Goal: Task Accomplishment & Management: Manage account settings

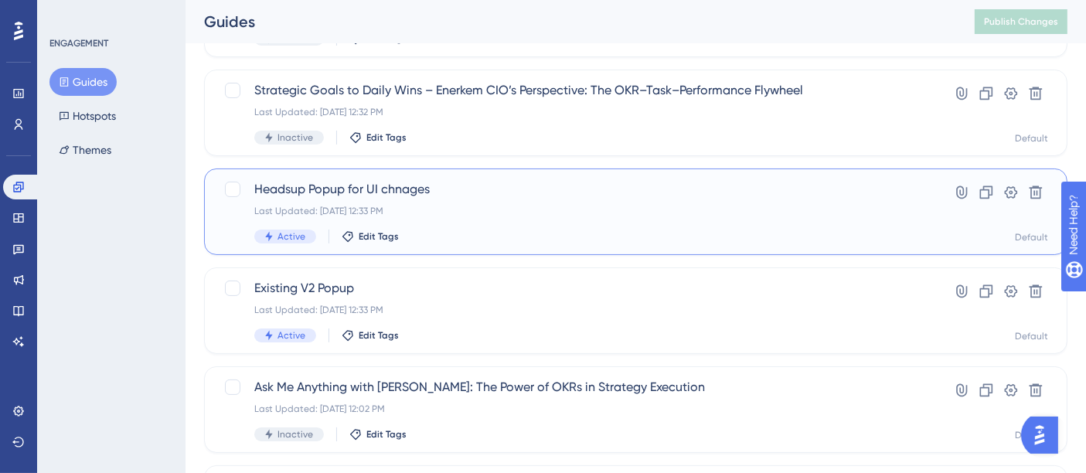
drag, startPoint x: 539, startPoint y: 188, endPoint x: 525, endPoint y: 213, distance: 28.4
click at [525, 213] on div "Last Updated: [DATE] 12:33 PM" at bounding box center [573, 211] width 639 height 12
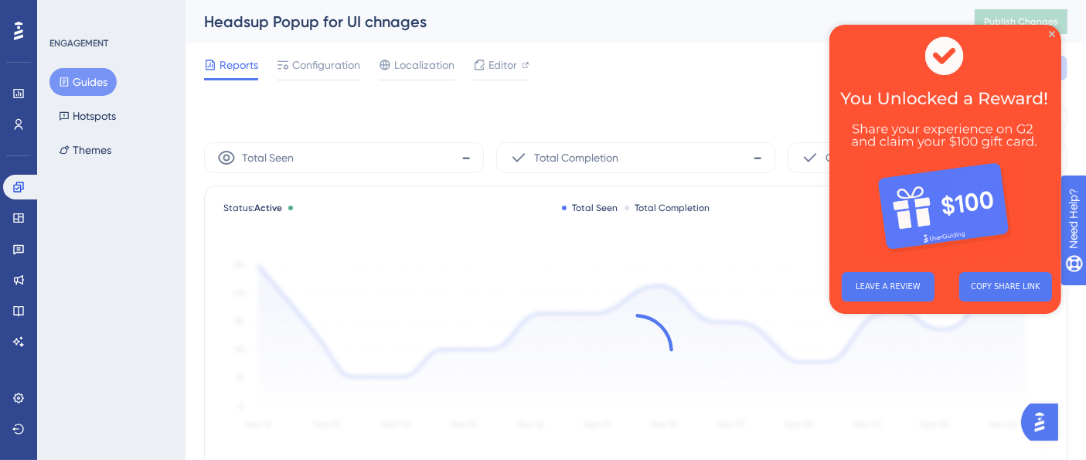
click at [1046, 32] on img at bounding box center [944, 142] width 232 height 235
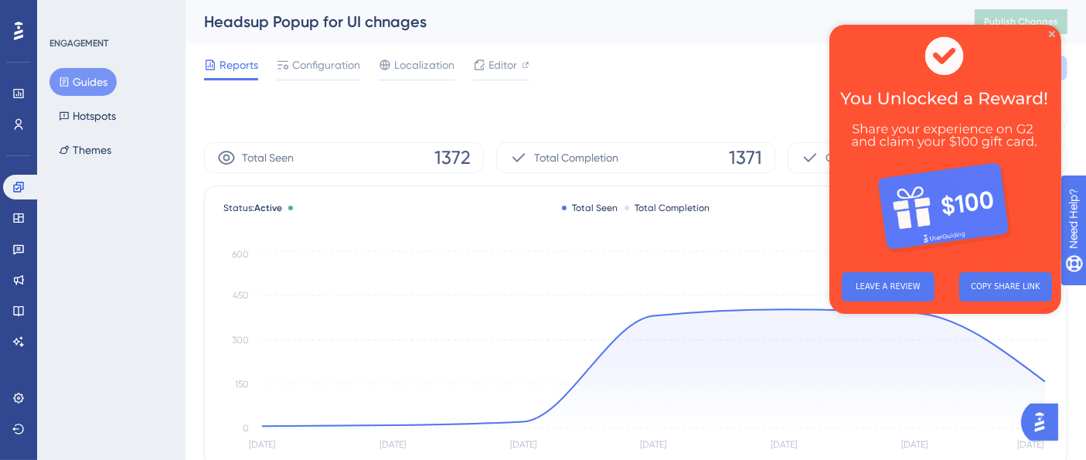
click at [976, 96] on img at bounding box center [944, 142] width 232 height 235
click at [1049, 34] on icon "Close Preview" at bounding box center [1051, 34] width 6 height 6
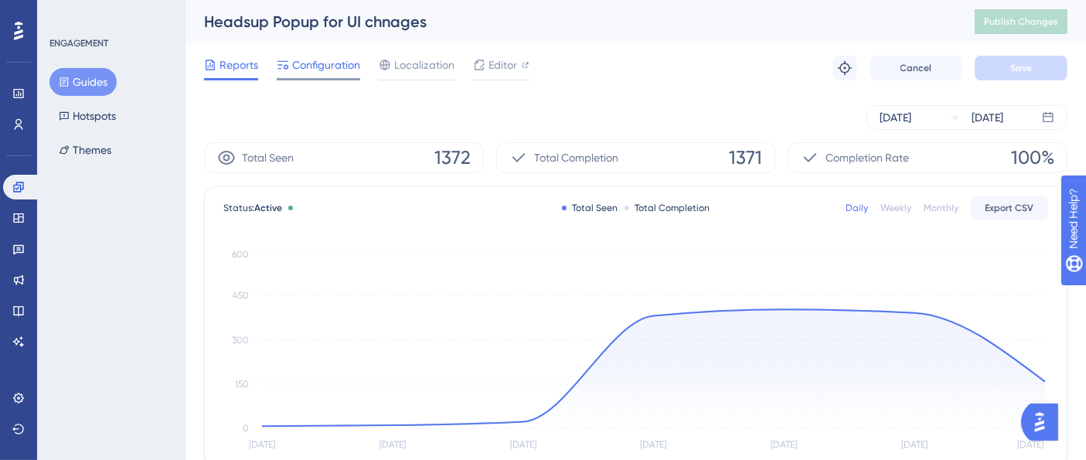
click at [339, 66] on span "Configuration" at bounding box center [326, 65] width 68 height 19
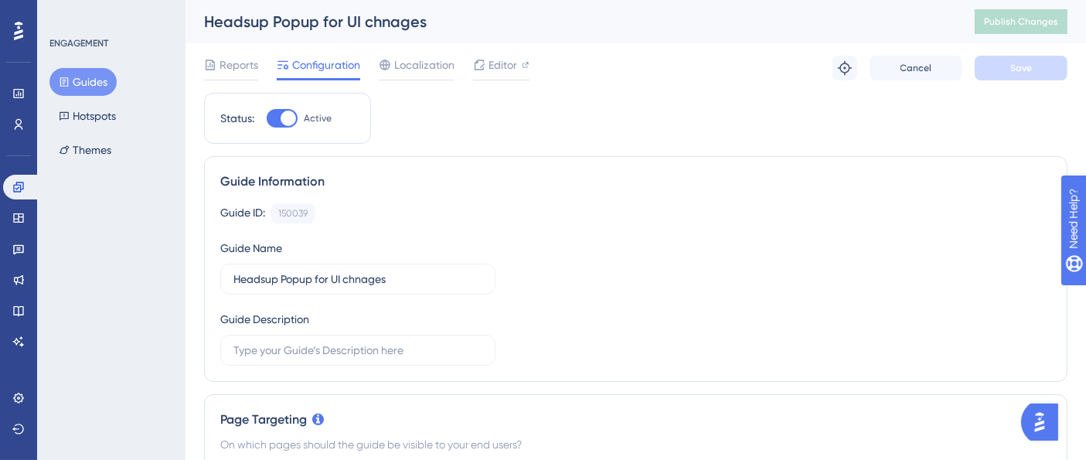
click at [281, 119] on div at bounding box center [288, 118] width 15 height 15
click at [267, 119] on input "Active" at bounding box center [266, 118] width 1 height 1
checkbox input "false"
click at [1015, 70] on span "Save" at bounding box center [1021, 68] width 22 height 12
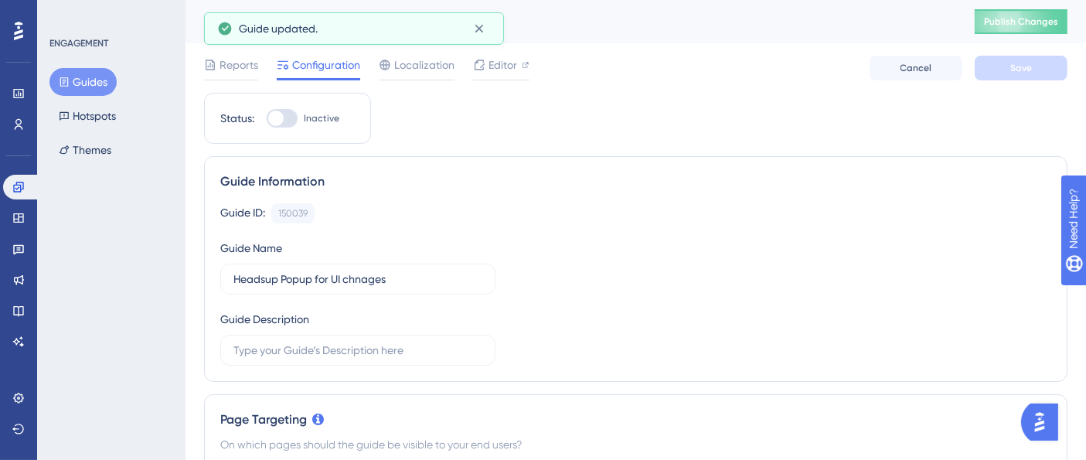
click at [1044, 22] on span "Publish Changes" at bounding box center [1021, 21] width 74 height 12
click at [76, 80] on div "✨ Save My Spot!✨" at bounding box center [551, 128] width 1099 height 333
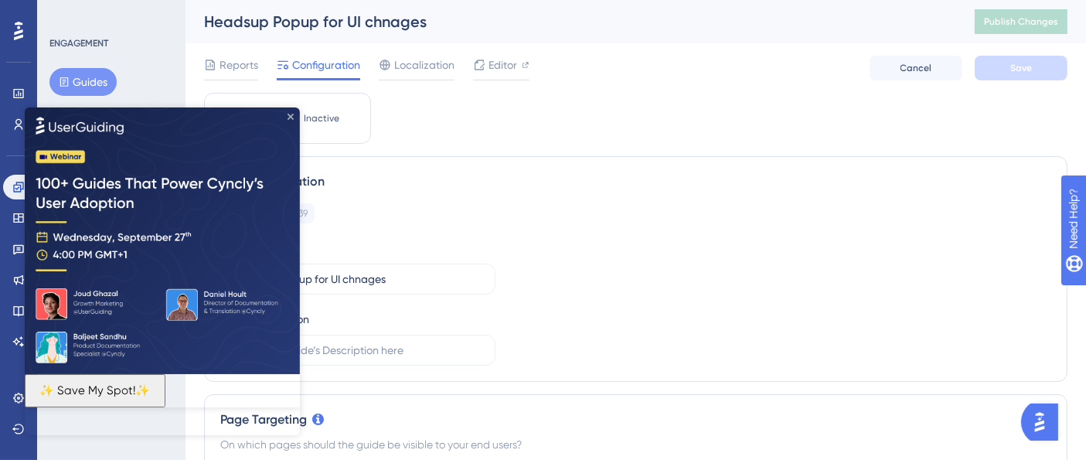
click at [291, 118] on icon "Close Preview" at bounding box center [290, 117] width 6 height 6
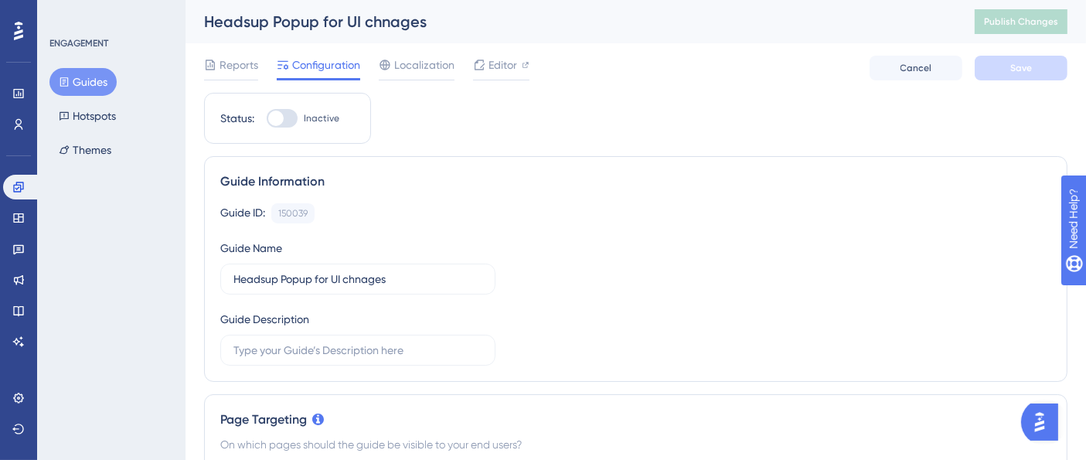
click at [81, 81] on button "Guides" at bounding box center [82, 82] width 67 height 28
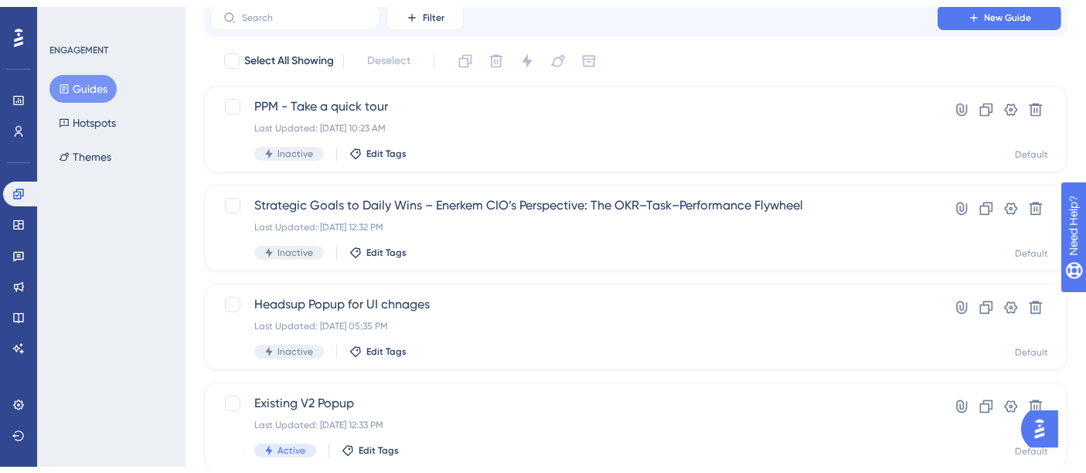
scroll to position [257, 0]
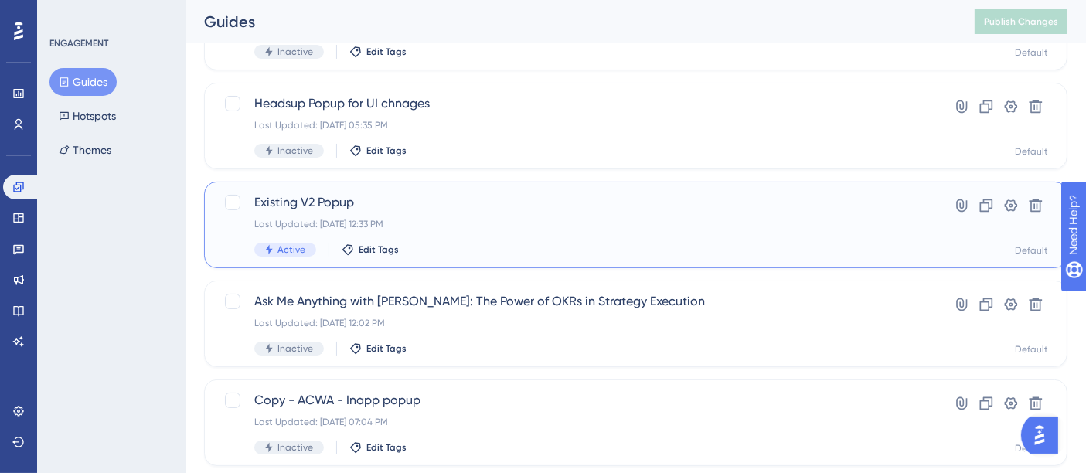
click at [433, 206] on span "Existing V2 Popup" at bounding box center [573, 202] width 639 height 19
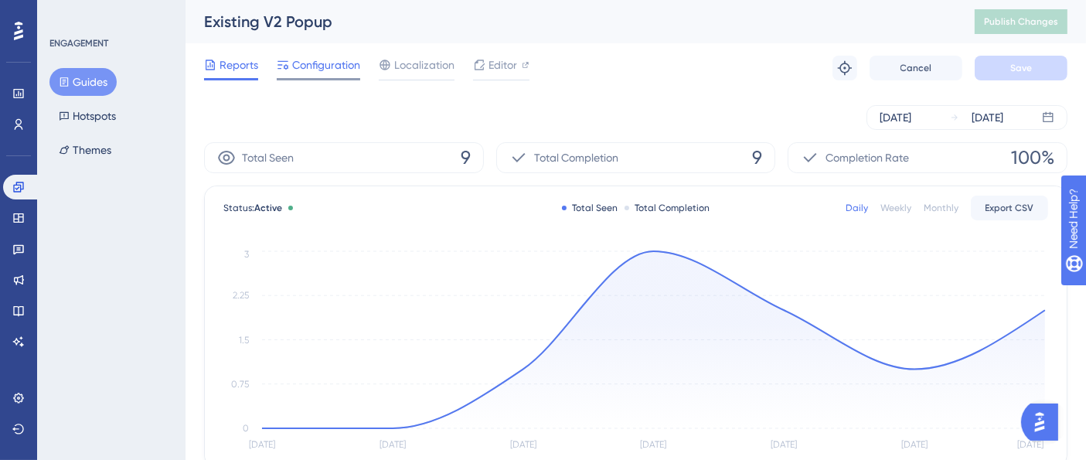
click at [324, 63] on span "Configuration" at bounding box center [326, 65] width 68 height 19
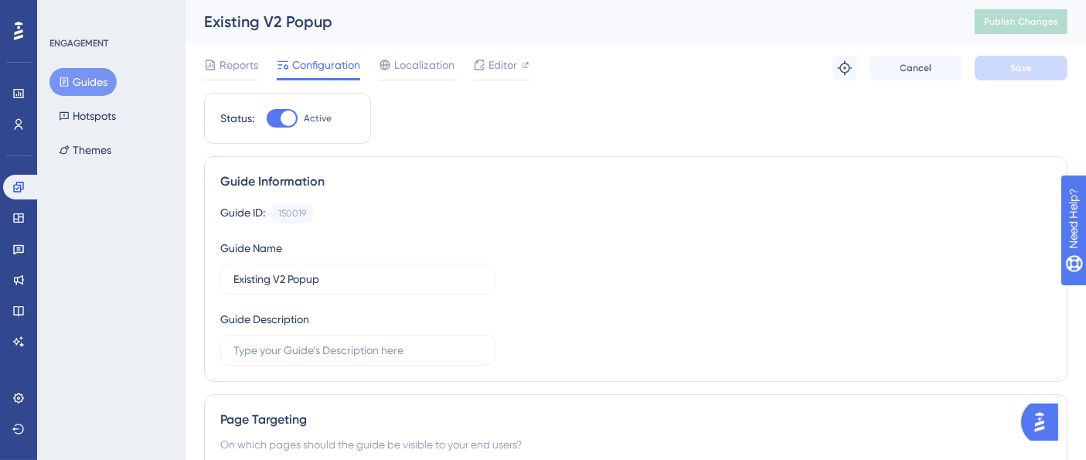
click at [274, 112] on div at bounding box center [282, 118] width 31 height 19
click at [267, 118] on input "Active" at bounding box center [266, 118] width 1 height 1
checkbox input "false"
click at [1057, 77] on button "Save" at bounding box center [1020, 68] width 93 height 25
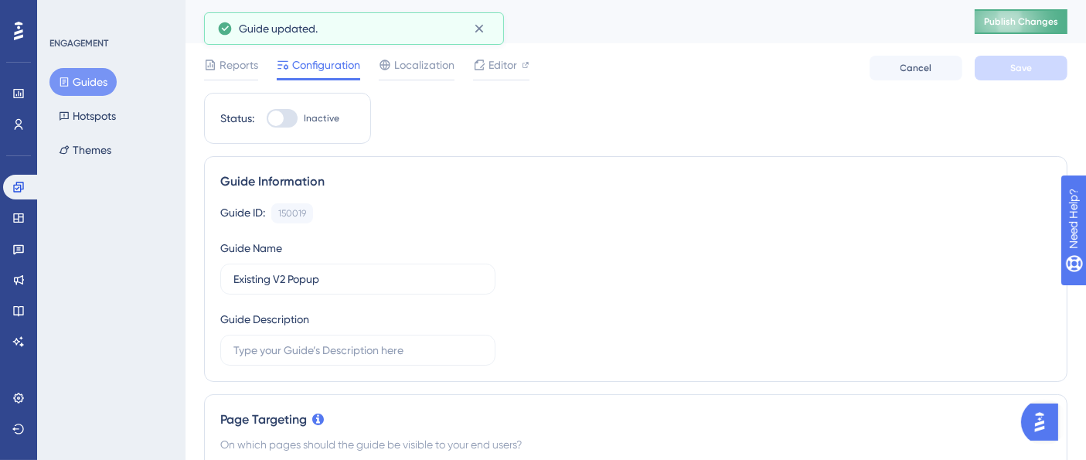
click at [1036, 18] on button "Publish Changes" at bounding box center [1020, 21] width 93 height 25
click at [78, 80] on button "Guides" at bounding box center [82, 82] width 67 height 28
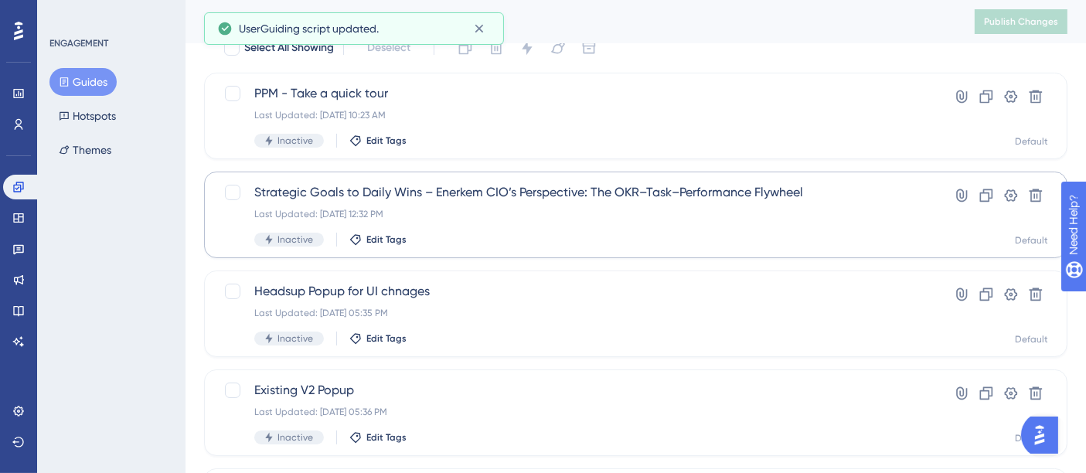
scroll to position [86, 0]
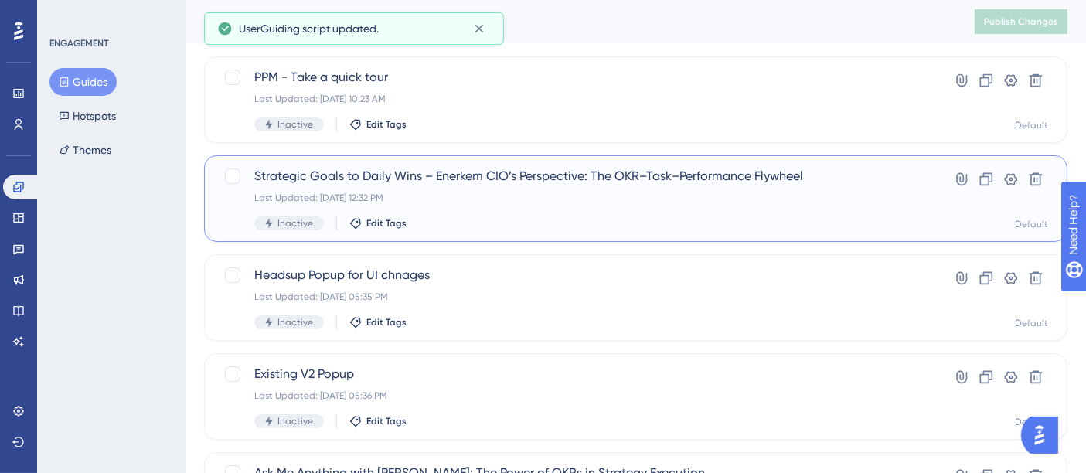
click at [507, 192] on div "Last Updated: [DATE] 12:32 PM" at bounding box center [573, 198] width 639 height 12
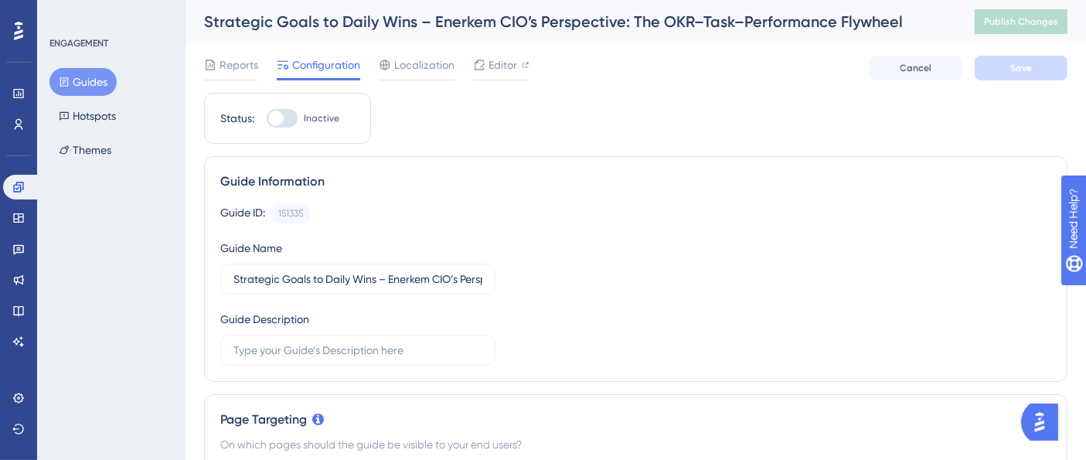
click at [294, 121] on div at bounding box center [282, 118] width 31 height 19
click at [267, 119] on input "Inactive" at bounding box center [266, 118] width 1 height 1
checkbox input "true"
click at [998, 73] on button "Save" at bounding box center [1020, 68] width 93 height 25
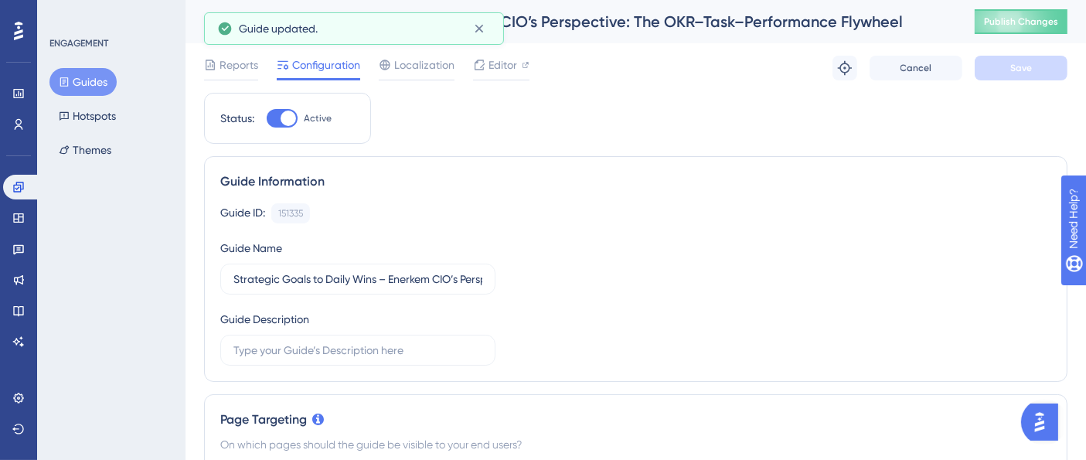
click at [1031, 15] on span "Publish Changes" at bounding box center [1021, 21] width 74 height 12
click at [94, 80] on button "Guides" at bounding box center [82, 82] width 67 height 28
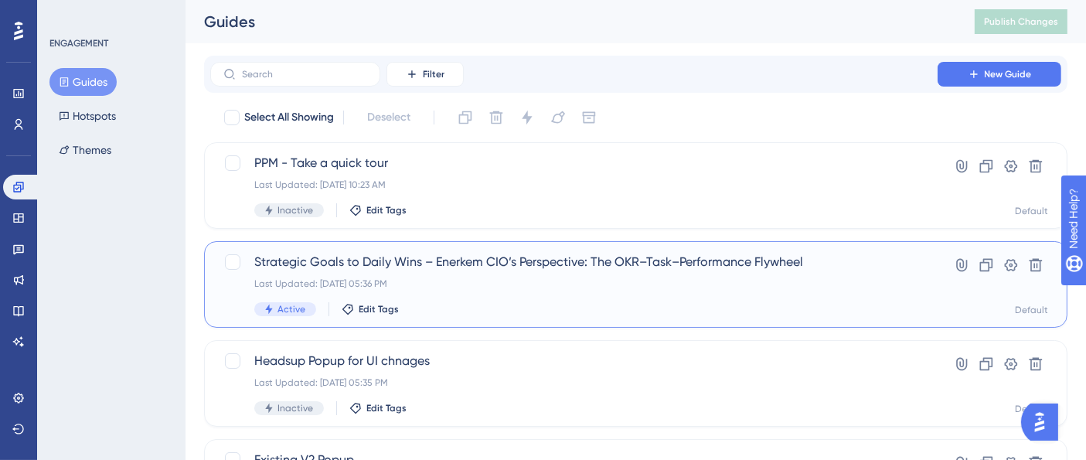
click at [627, 253] on span "Strategic Goals to Daily Wins – Enerkem CIO’s Perspective: The OKR–Task–Perform…" at bounding box center [573, 262] width 639 height 19
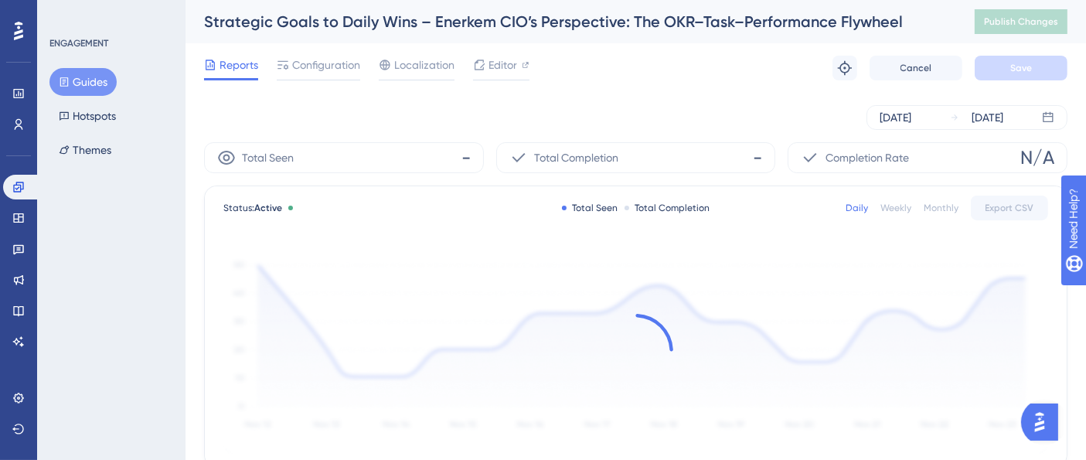
click at [295, 45] on div "Reports Configuration Localization Editor Troubleshoot Cancel Save" at bounding box center [635, 67] width 863 height 49
click at [313, 56] on span "Configuration" at bounding box center [326, 65] width 68 height 19
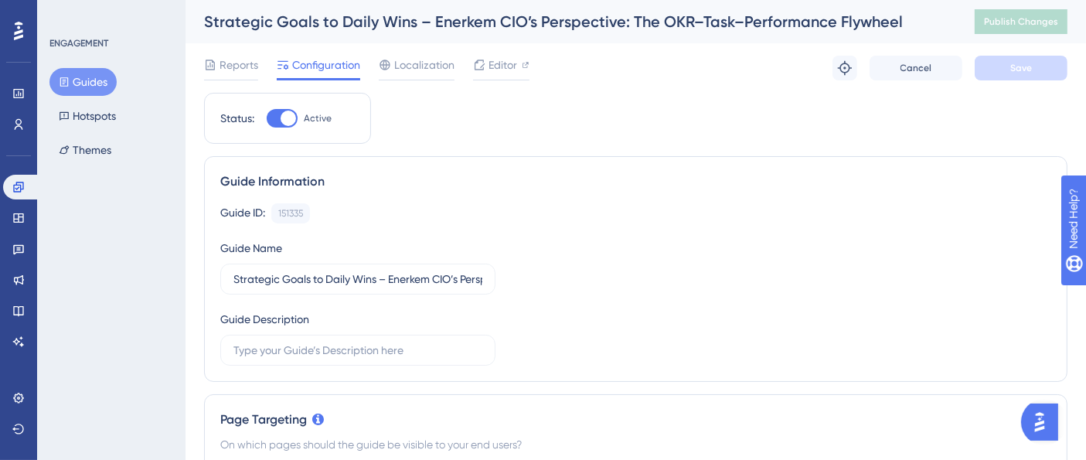
click at [110, 78] on button "Guides" at bounding box center [82, 82] width 67 height 28
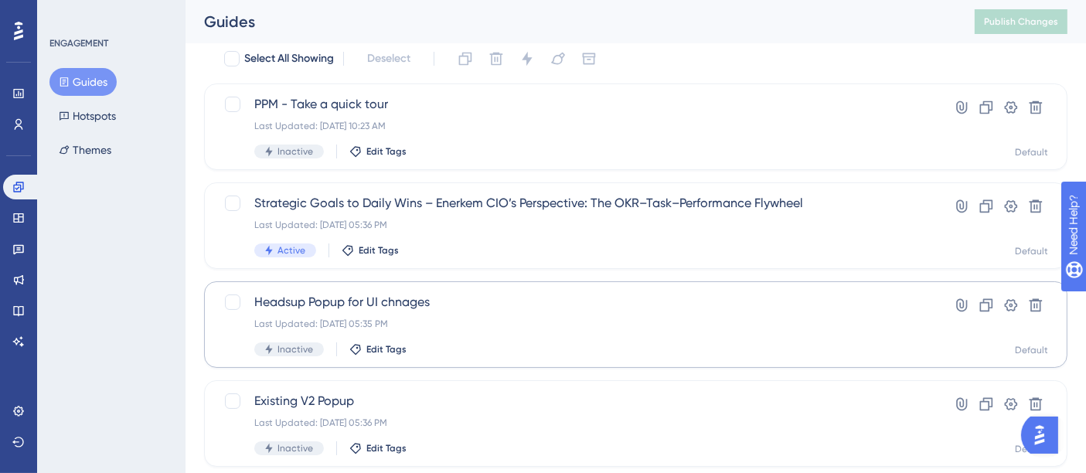
scroll to position [86, 0]
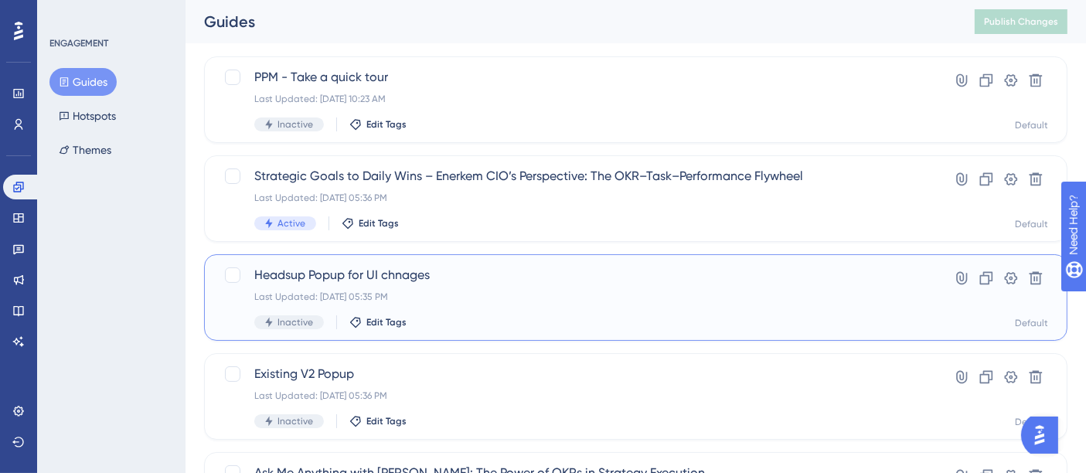
click at [396, 279] on span "Headsup Popup for UI chnages" at bounding box center [573, 275] width 639 height 19
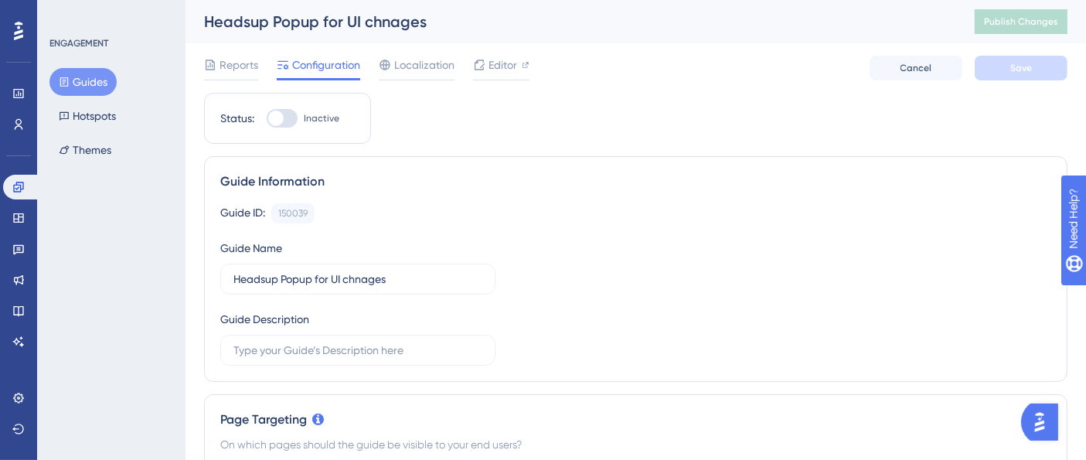
click at [375, 29] on div "Headsup Popup for UI chnages" at bounding box center [570, 22] width 732 height 22
copy div "Headsup Popup for UI chnages"
click at [241, 60] on span "Reports" at bounding box center [238, 65] width 39 height 19
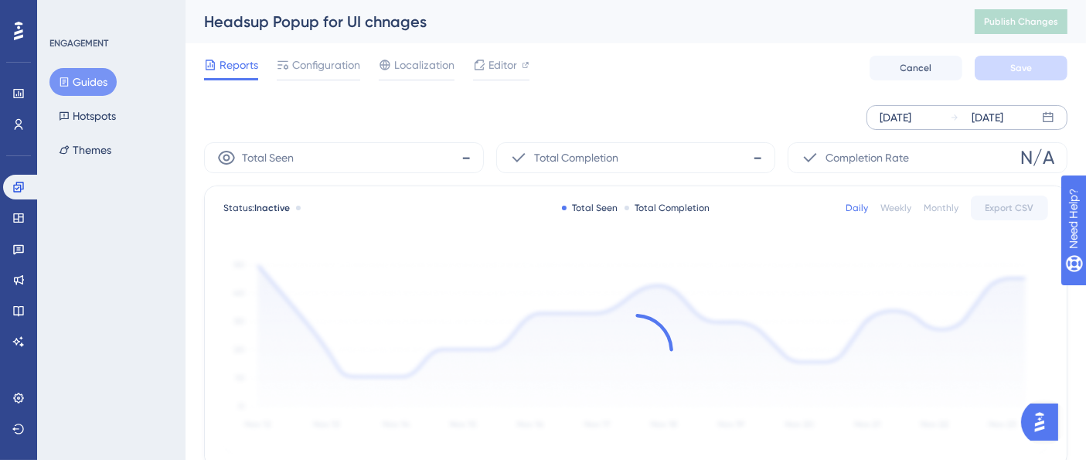
click at [954, 124] on div "[DATE]" at bounding box center [976, 117] width 53 height 19
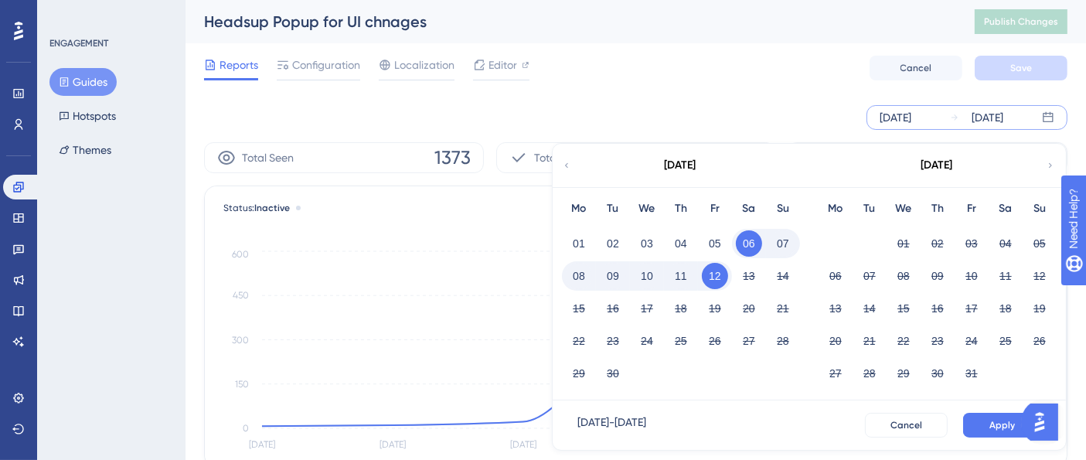
click at [567, 168] on icon at bounding box center [566, 165] width 9 height 14
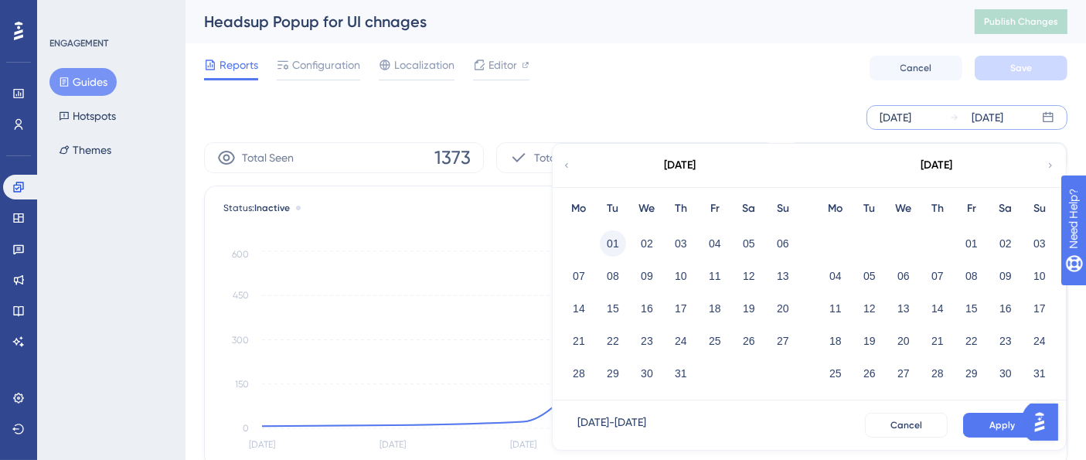
click at [604, 240] on button "01" at bounding box center [613, 243] width 26 height 26
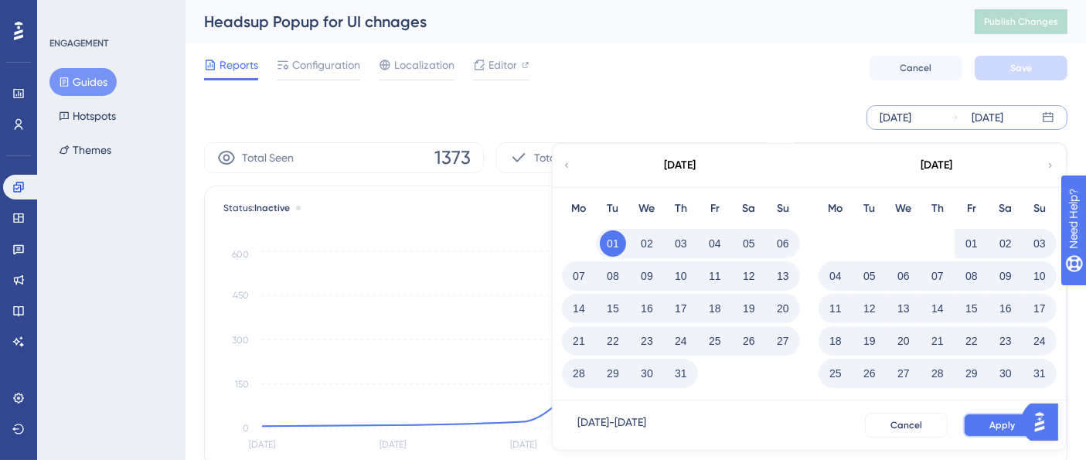
click at [1018, 434] on button "Apply" at bounding box center [1002, 425] width 78 height 25
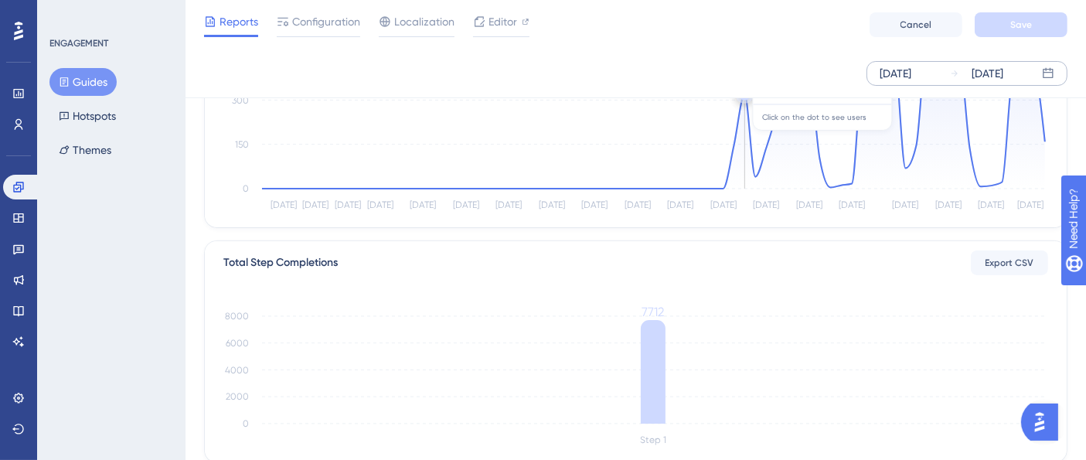
scroll to position [172, 0]
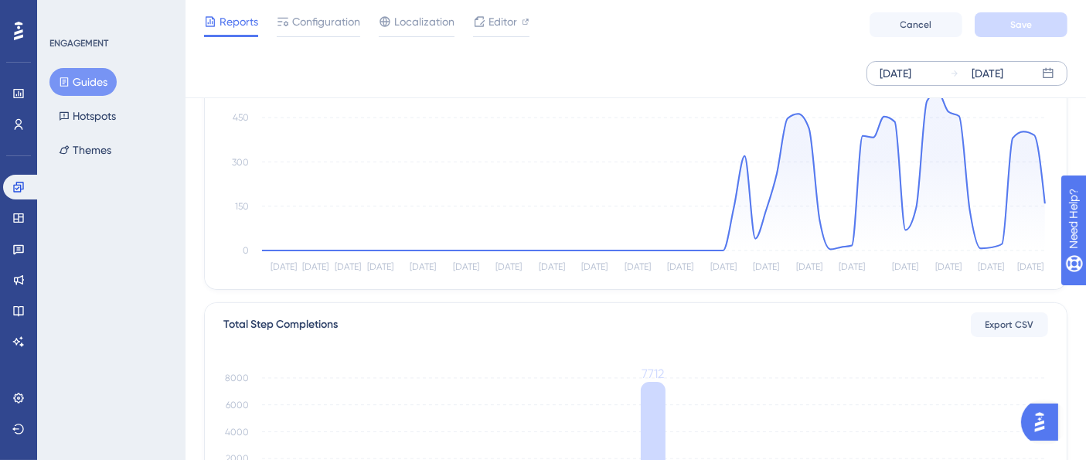
click at [714, 19] on div "Reports Configuration Localization Editor Cancel Save" at bounding box center [635, 24] width 900 height 49
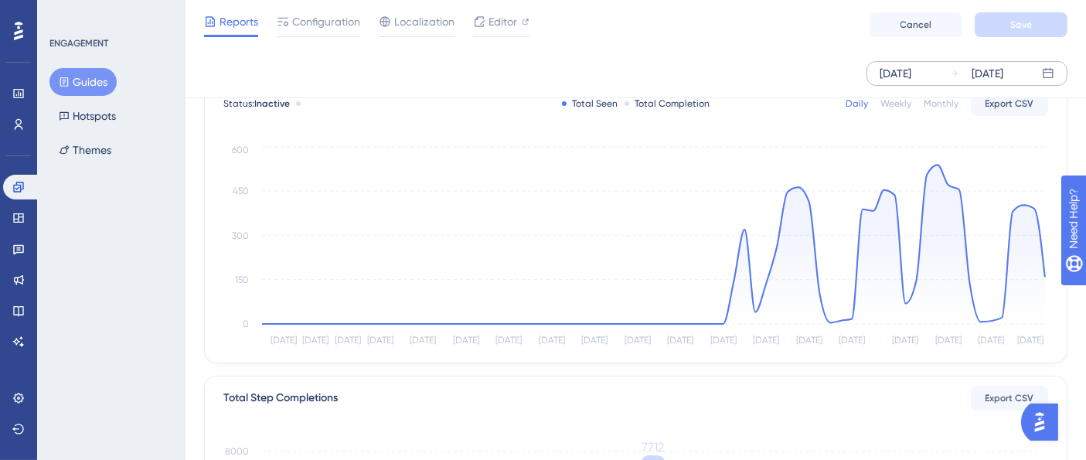
scroll to position [0, 0]
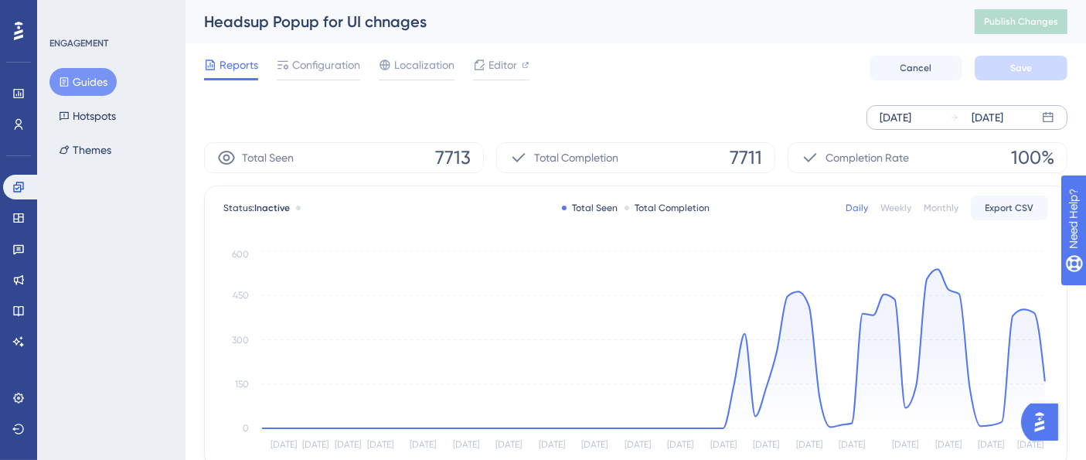
click at [981, 114] on div "[DATE]" at bounding box center [987, 117] width 32 height 19
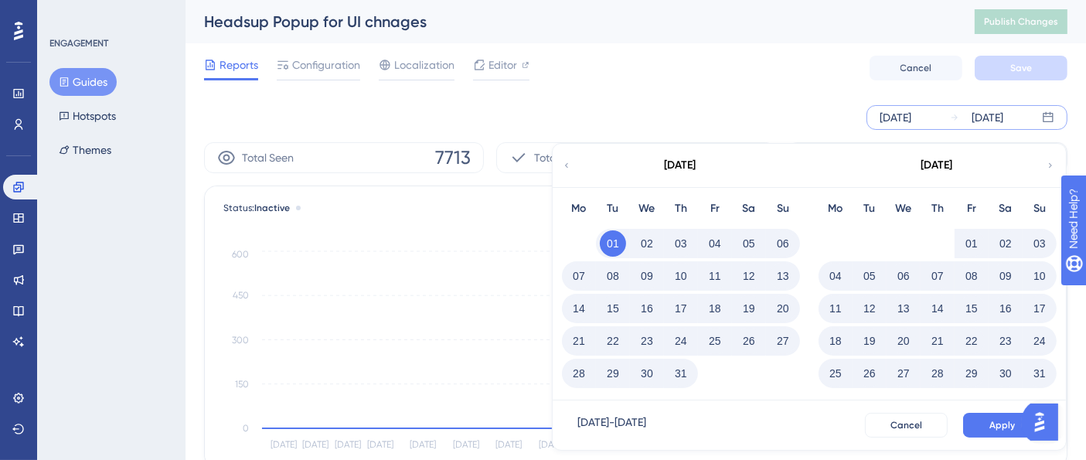
click at [1045, 273] on button "10" at bounding box center [1039, 276] width 26 height 26
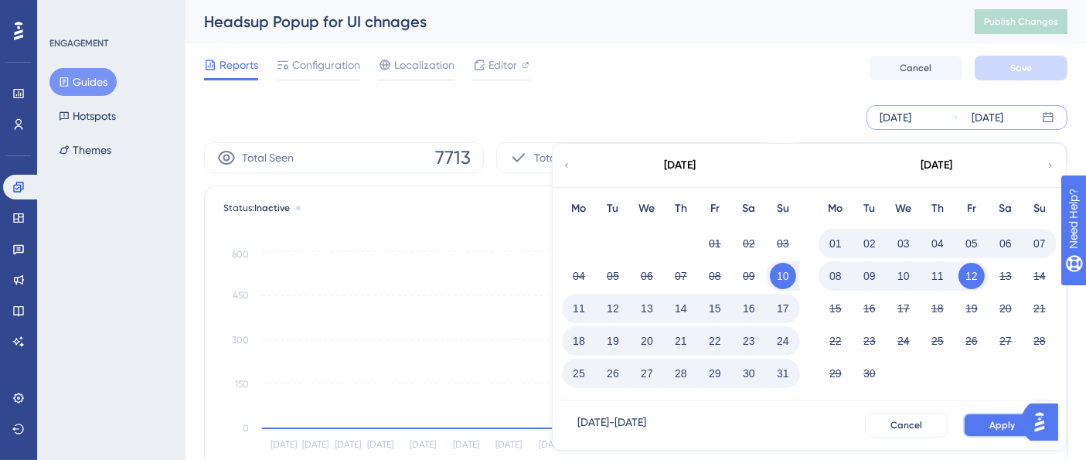
click at [978, 417] on button "Apply" at bounding box center [1002, 425] width 78 height 25
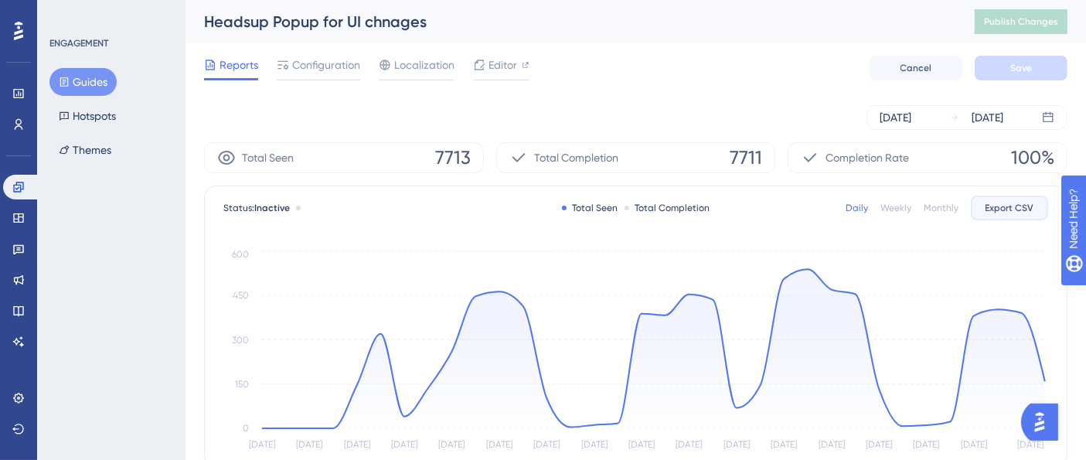
click at [1029, 212] on span "Export CSV" at bounding box center [1009, 208] width 49 height 12
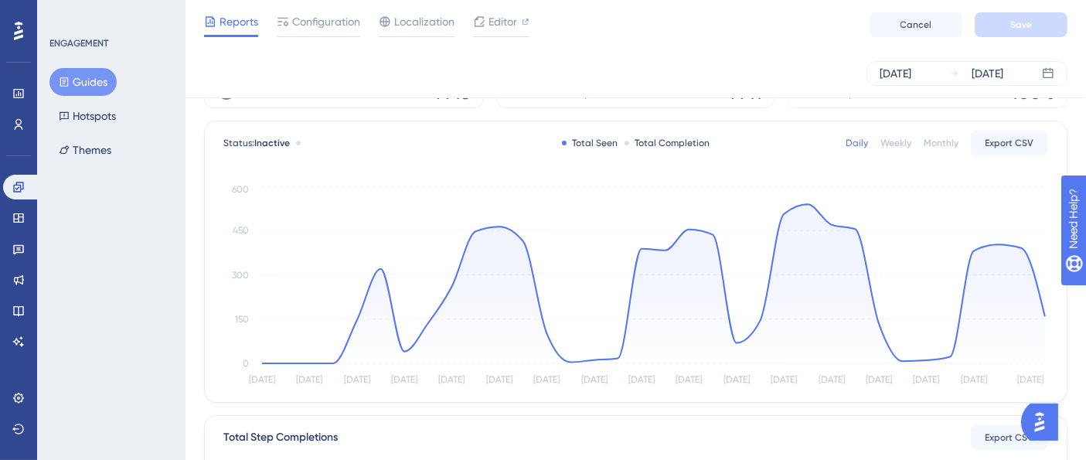
scroll to position [86, 13]
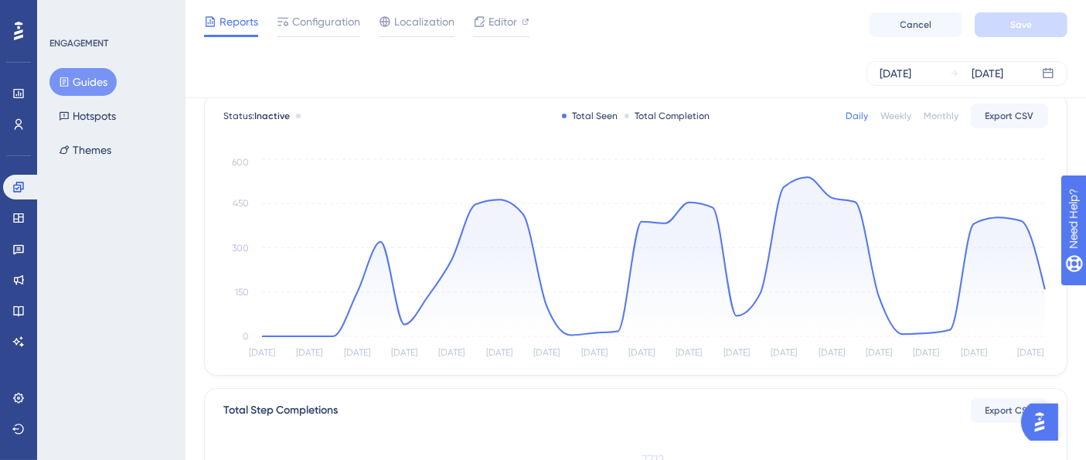
click at [653, 65] on div "Aug 10 2025 Sep 12 2025" at bounding box center [635, 73] width 863 height 25
click at [880, 117] on div "Weekly" at bounding box center [895, 116] width 31 height 12
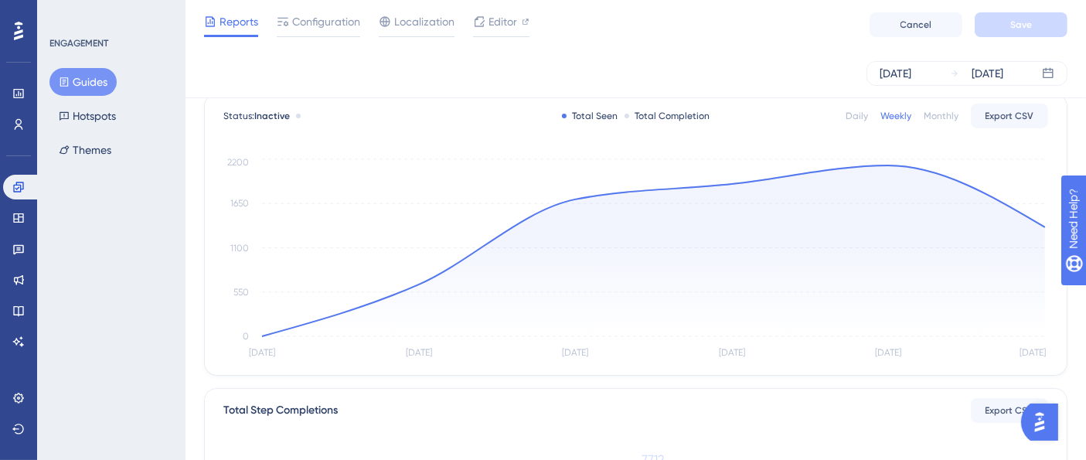
click at [849, 116] on div "Daily" at bounding box center [856, 116] width 22 height 12
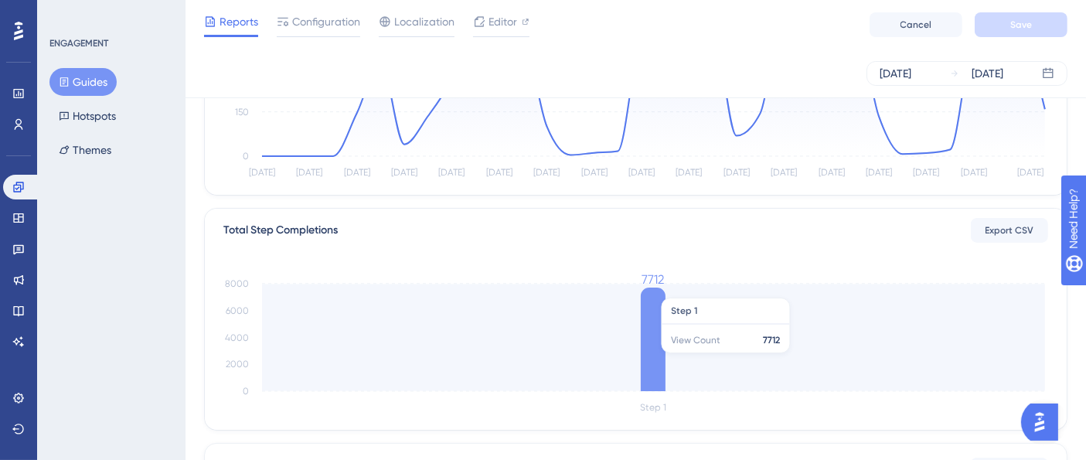
scroll to position [175, 13]
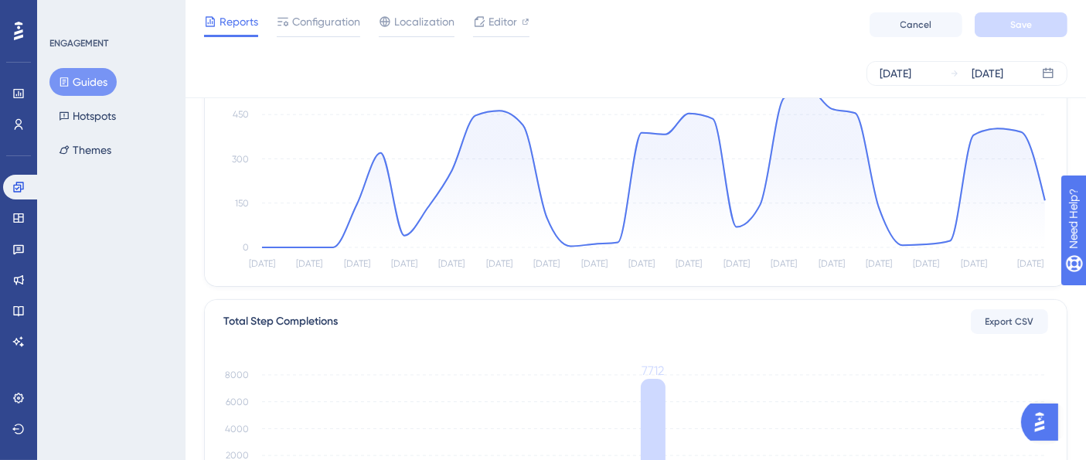
click at [53, 80] on button "Guides" at bounding box center [82, 82] width 67 height 28
click at [80, 86] on button "Guides" at bounding box center [82, 82] width 67 height 28
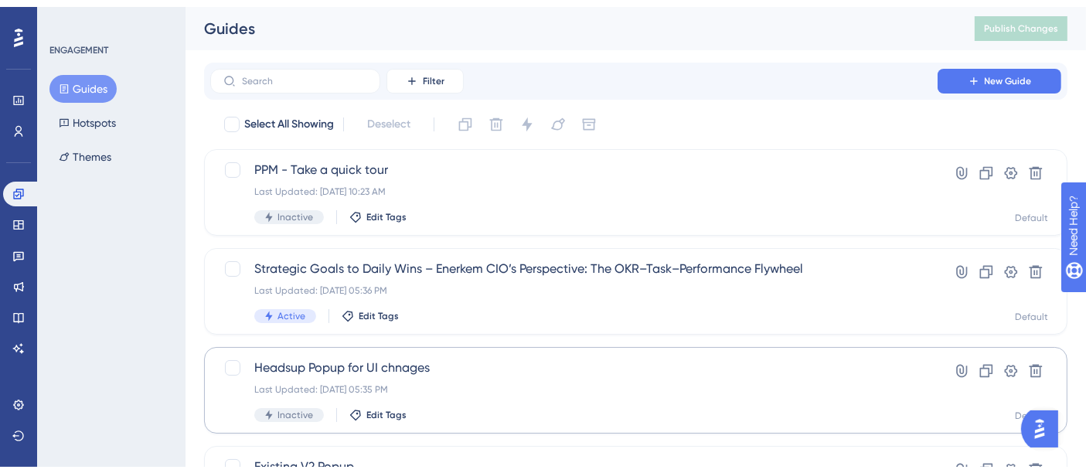
scroll to position [86, 0]
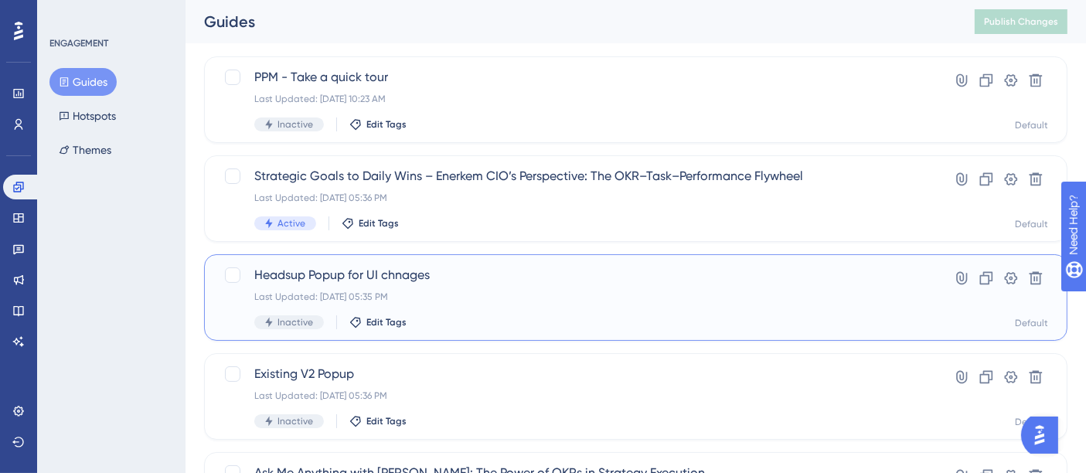
click at [520, 271] on span "Headsup Popup for UI chnages" at bounding box center [573, 275] width 639 height 19
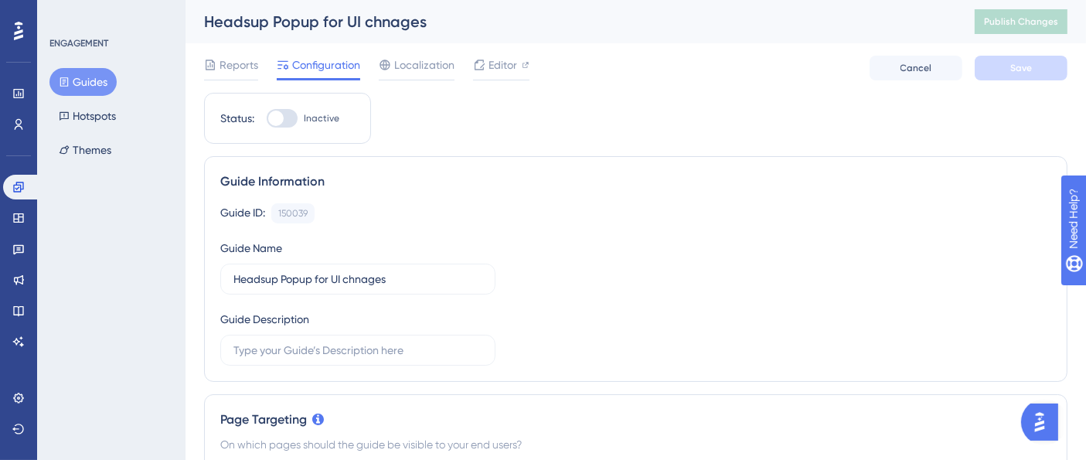
click at [90, 78] on button "Guides" at bounding box center [82, 82] width 67 height 28
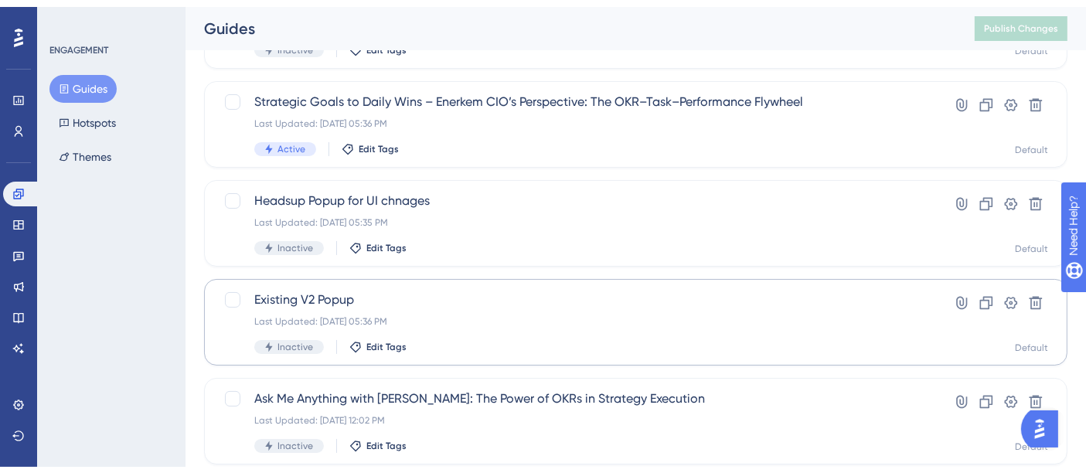
scroll to position [172, 0]
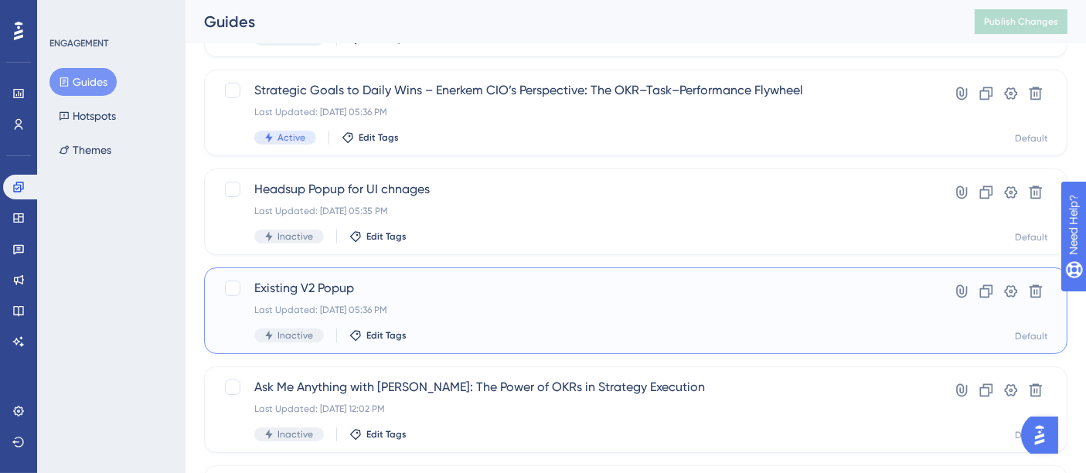
click at [451, 304] on div "Last Updated: [DATE] 05:36 PM" at bounding box center [573, 310] width 639 height 12
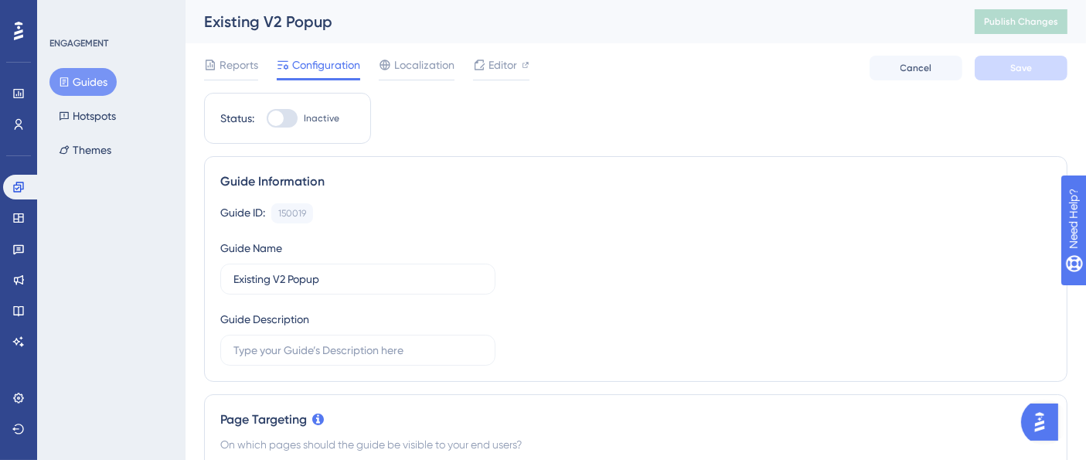
click at [261, 63] on div "Reports Configuration Localization Editor" at bounding box center [366, 68] width 325 height 25
click at [253, 60] on span "Reports" at bounding box center [238, 65] width 39 height 19
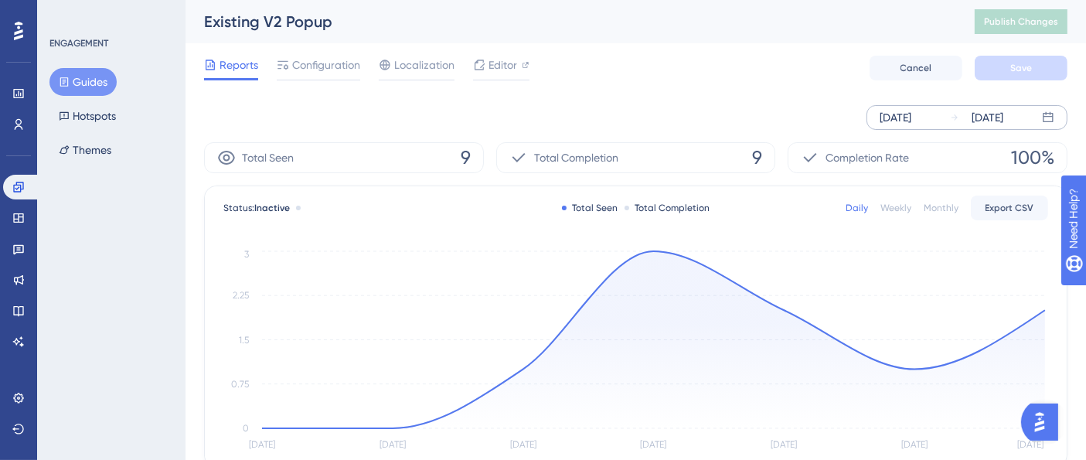
click at [960, 122] on div "[DATE]" at bounding box center [976, 117] width 53 height 19
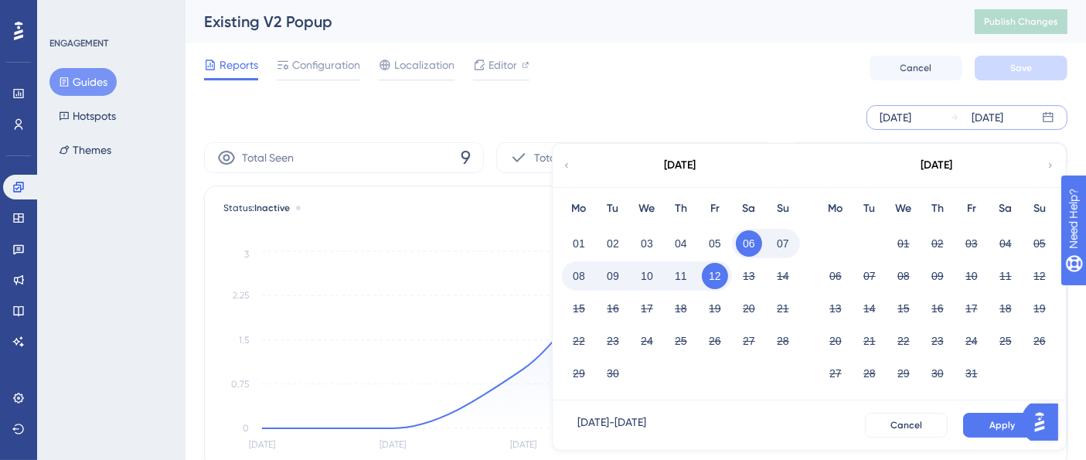
click at [560, 165] on div "September 2025" at bounding box center [680, 165] width 255 height 43
click at [566, 166] on icon at bounding box center [566, 165] width 9 height 14
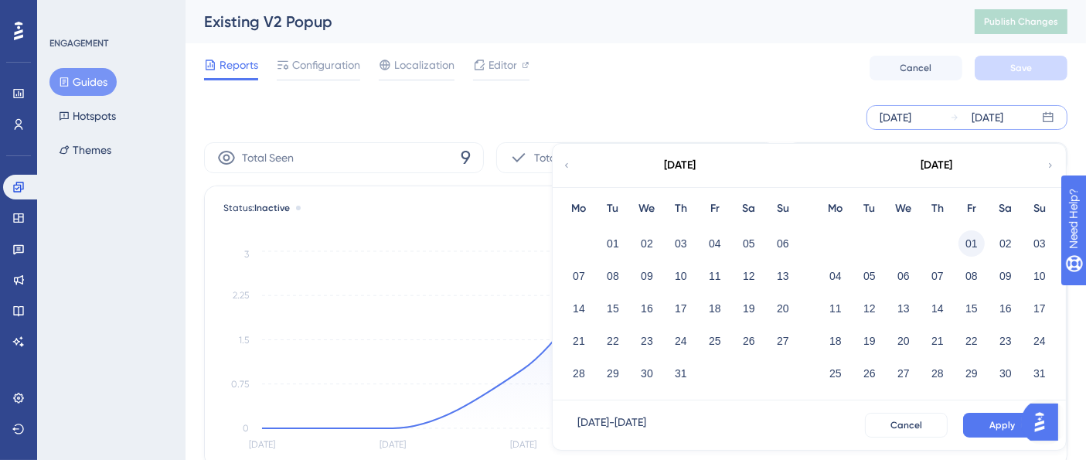
click at [967, 239] on button "01" at bounding box center [971, 243] width 26 height 26
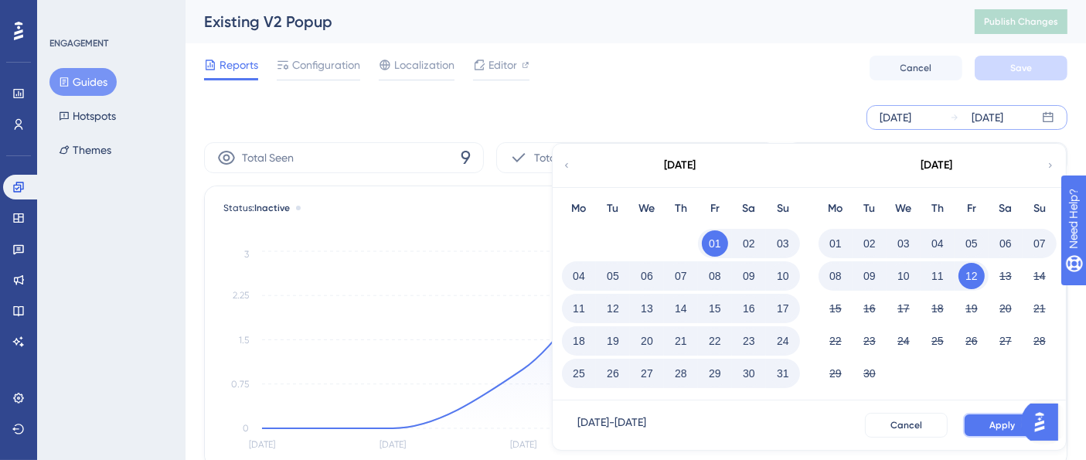
click at [999, 428] on span "Apply" at bounding box center [1002, 425] width 26 height 12
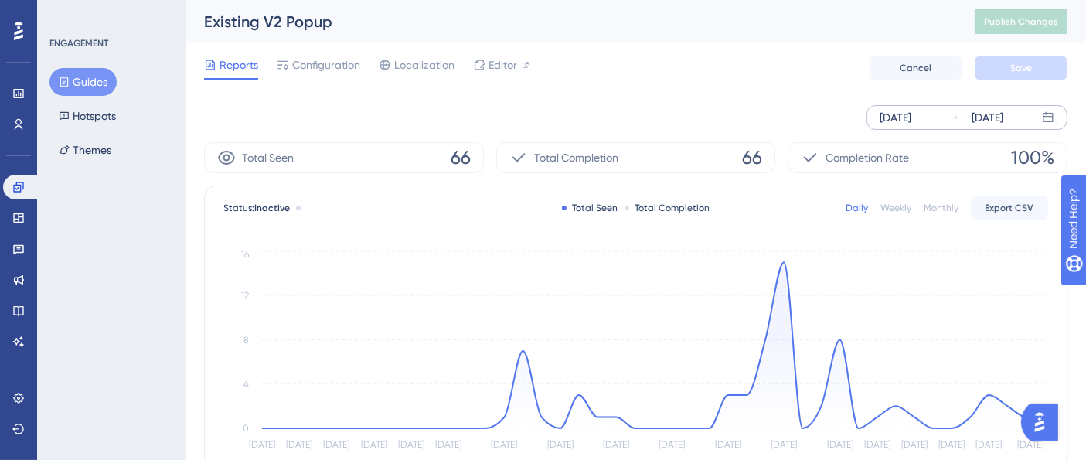
click at [958, 114] on icon at bounding box center [954, 117] width 9 height 9
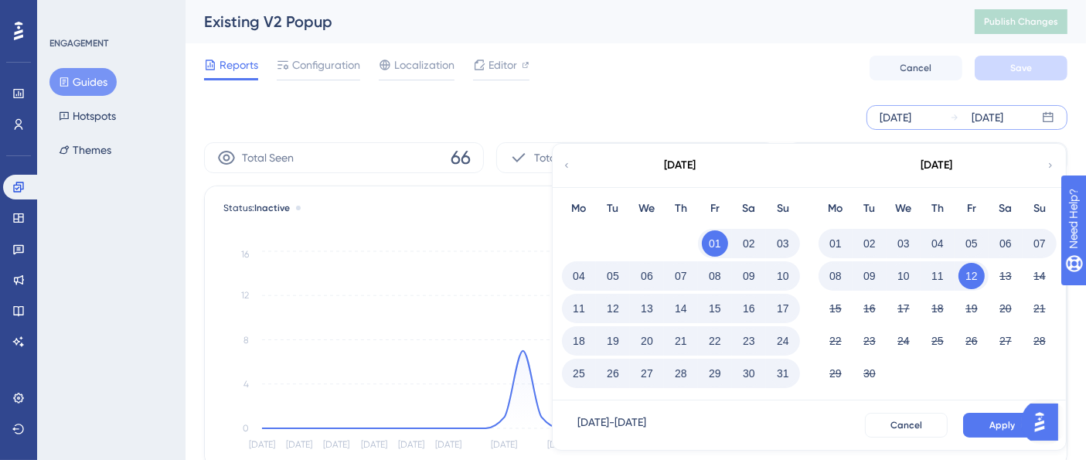
click at [780, 270] on button "10" at bounding box center [783, 276] width 26 height 26
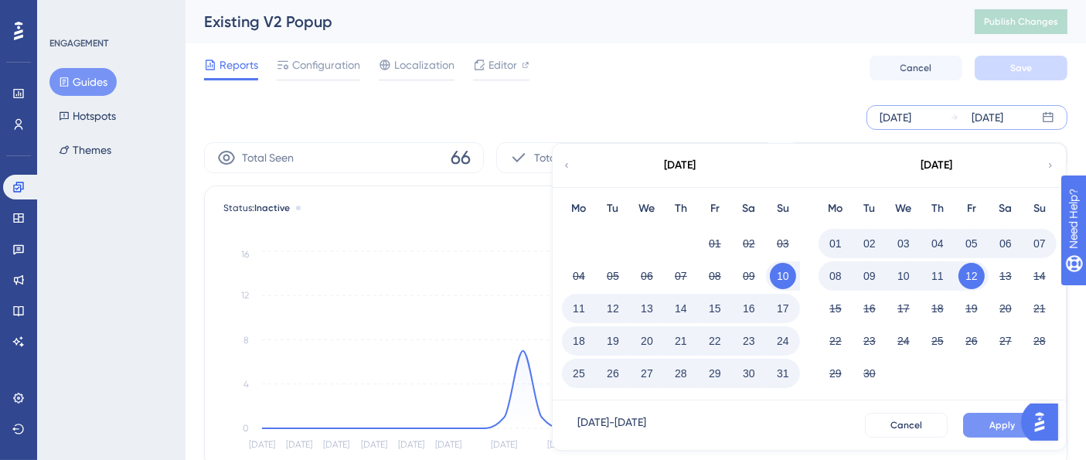
click at [990, 427] on button "Apply" at bounding box center [1002, 425] width 78 height 25
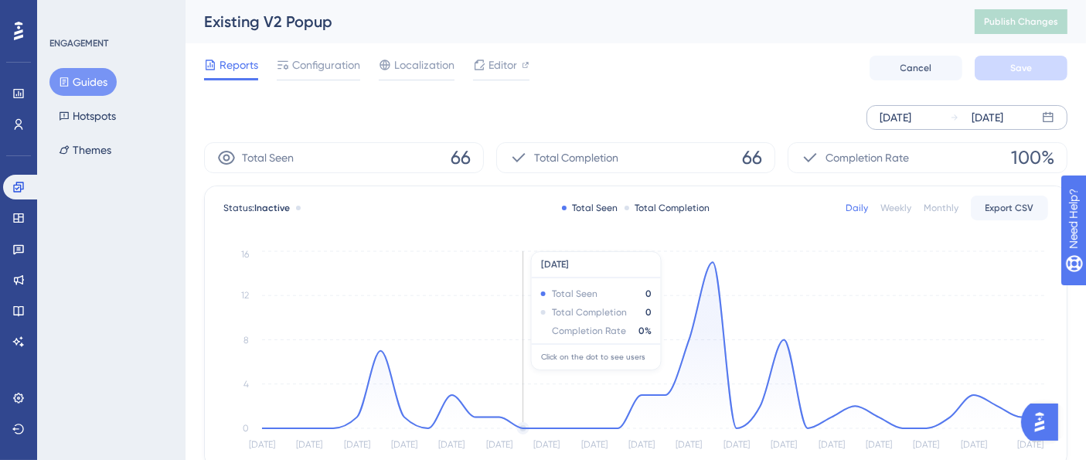
click at [522, 336] on icon "Aug 10 Aug 12 Aug 14 Aug 16 Aug 18 Aug 20 Aug 22 Aug 24 Aug 26 Aug 28 Aug 30 Se…" at bounding box center [635, 351] width 825 height 208
click at [1012, 208] on span "Export CSV" at bounding box center [1009, 208] width 49 height 12
click at [300, 24] on div "Existing V2 Popup" at bounding box center [570, 22] width 732 height 22
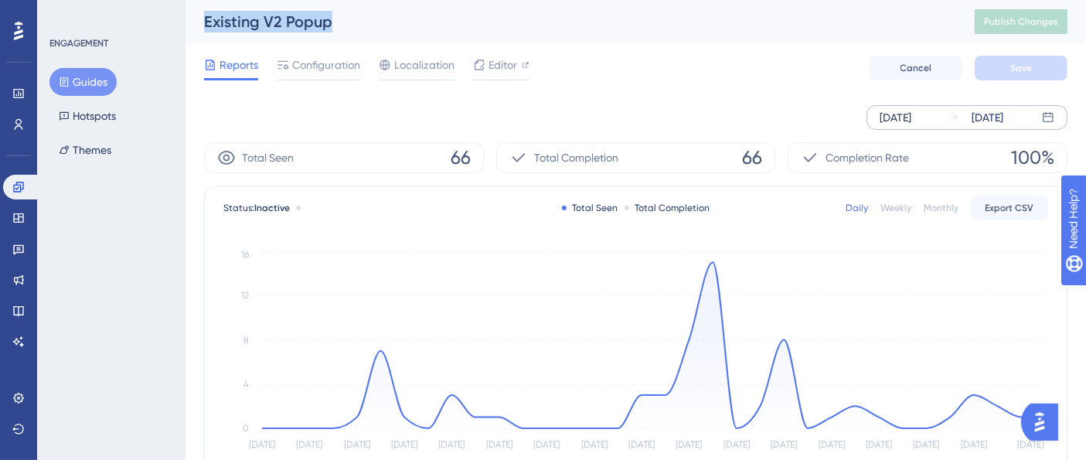
click at [300, 24] on div "Existing V2 Popup" at bounding box center [570, 22] width 732 height 22
copy div "Existing V2 Popup"
click at [650, 77] on div "Reports Configuration Localization Editor Cancel Save" at bounding box center [635, 67] width 863 height 49
click at [93, 83] on button "Guides" at bounding box center [82, 82] width 67 height 28
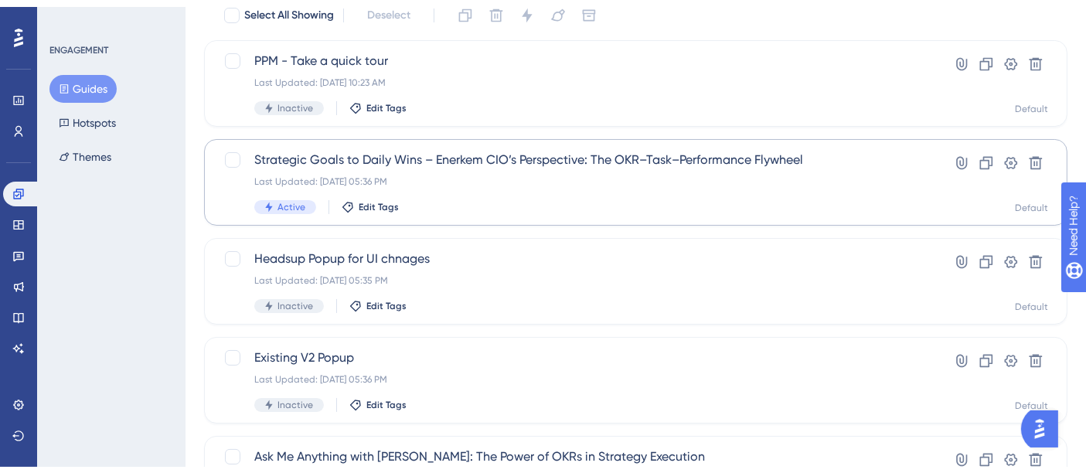
scroll to position [172, 0]
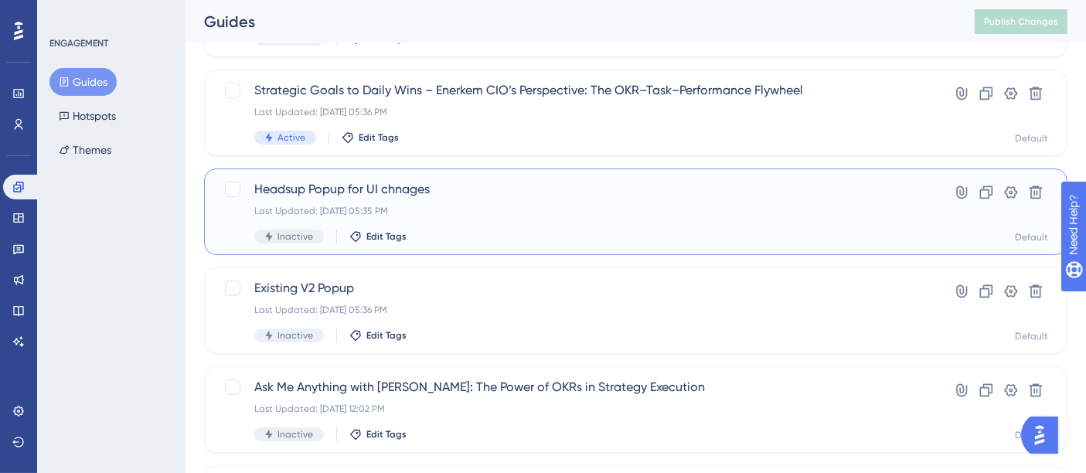
click at [443, 187] on span "Headsup Popup for UI chnages" at bounding box center [573, 189] width 639 height 19
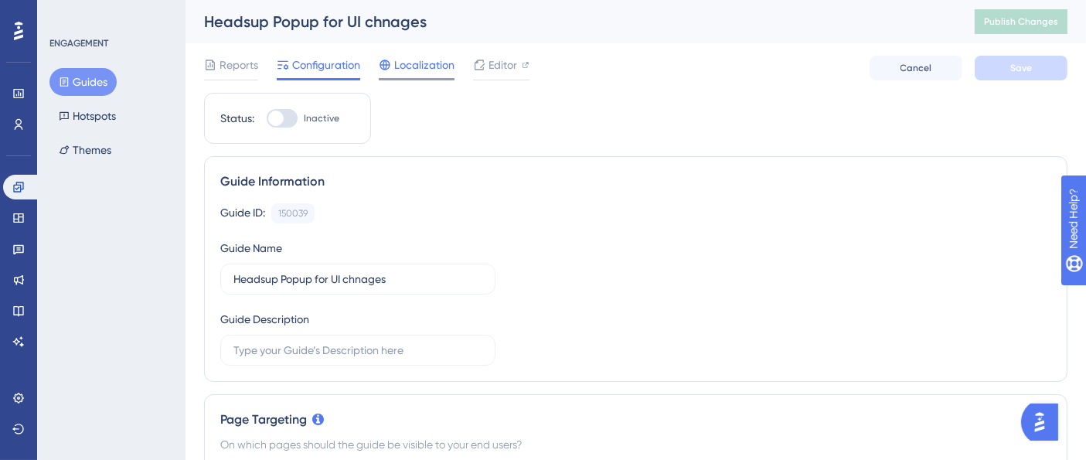
click at [406, 74] on div "Localization" at bounding box center [417, 68] width 76 height 25
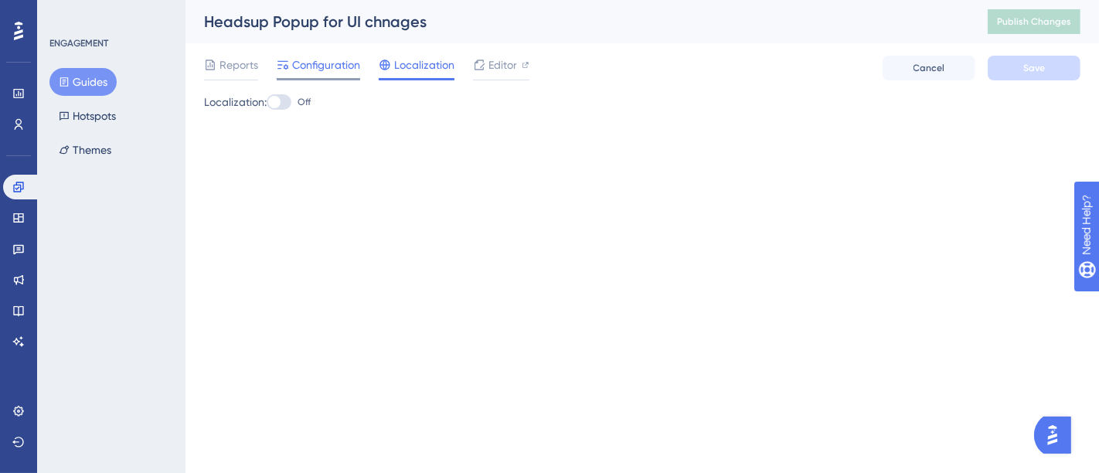
click at [320, 68] on span "Configuration" at bounding box center [326, 65] width 68 height 19
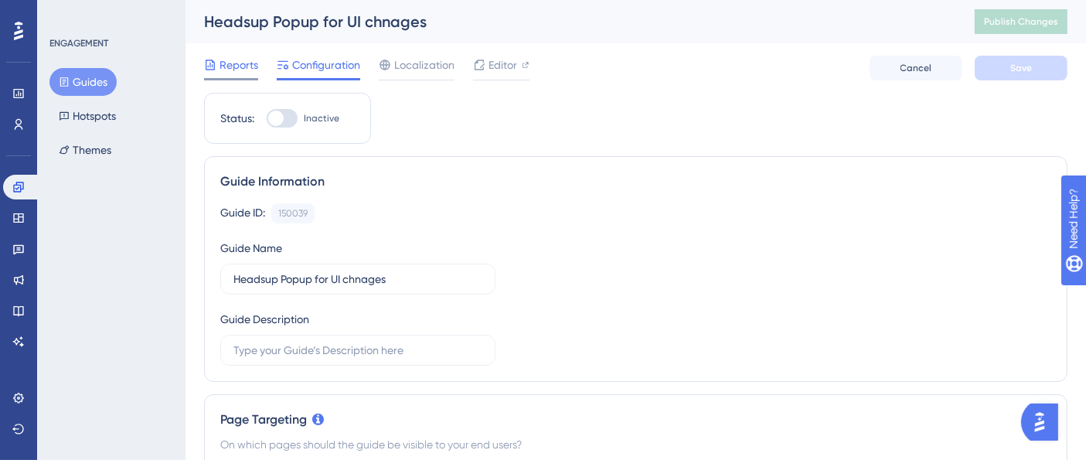
click at [245, 58] on span "Reports" at bounding box center [238, 65] width 39 height 19
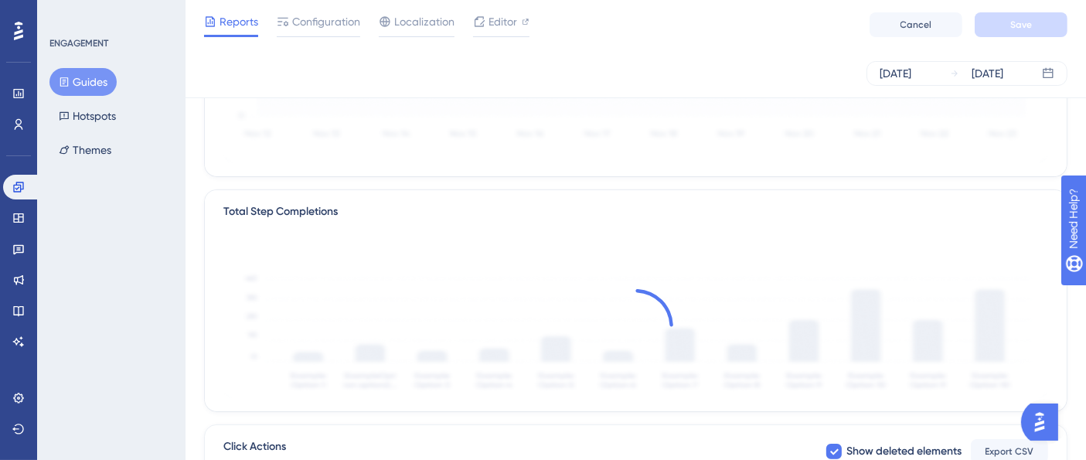
scroll to position [189, 0]
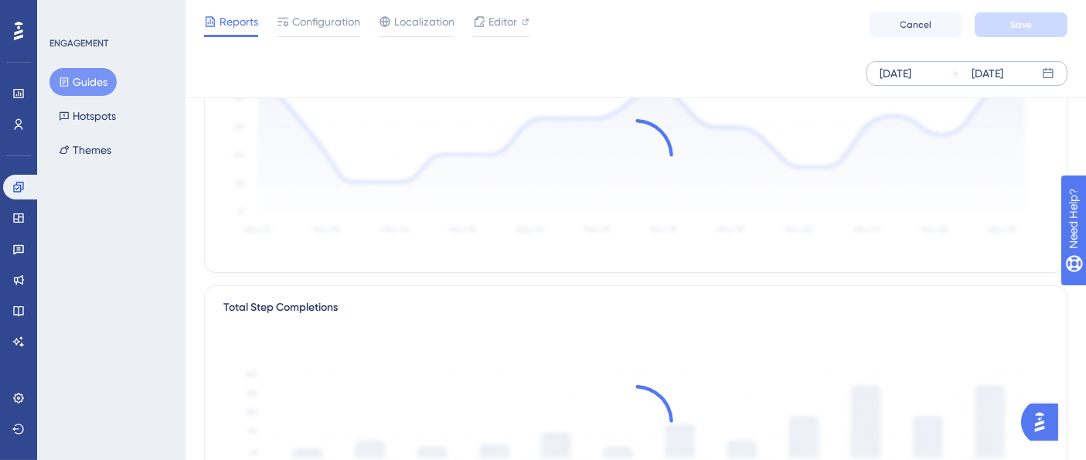
click at [991, 78] on div "[DATE]" at bounding box center [987, 73] width 32 height 19
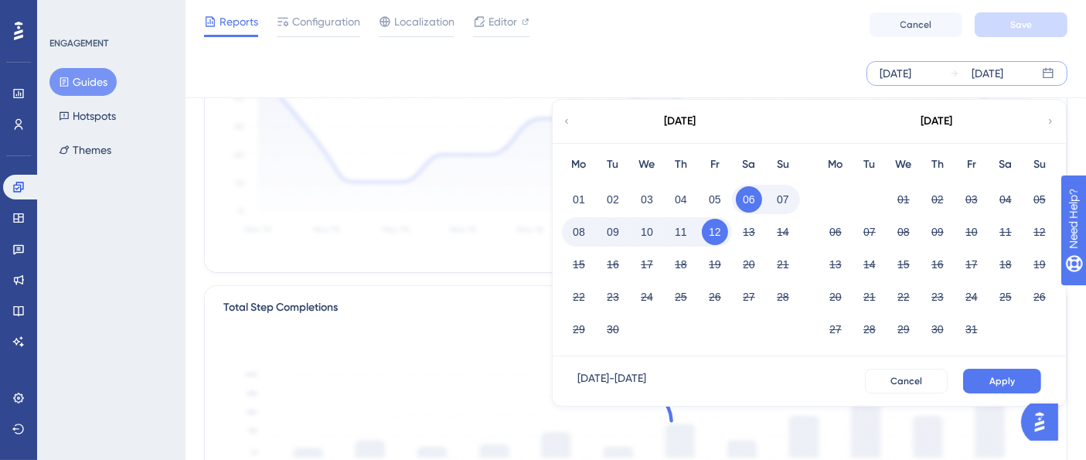
click at [566, 119] on icon at bounding box center [566, 121] width 9 height 14
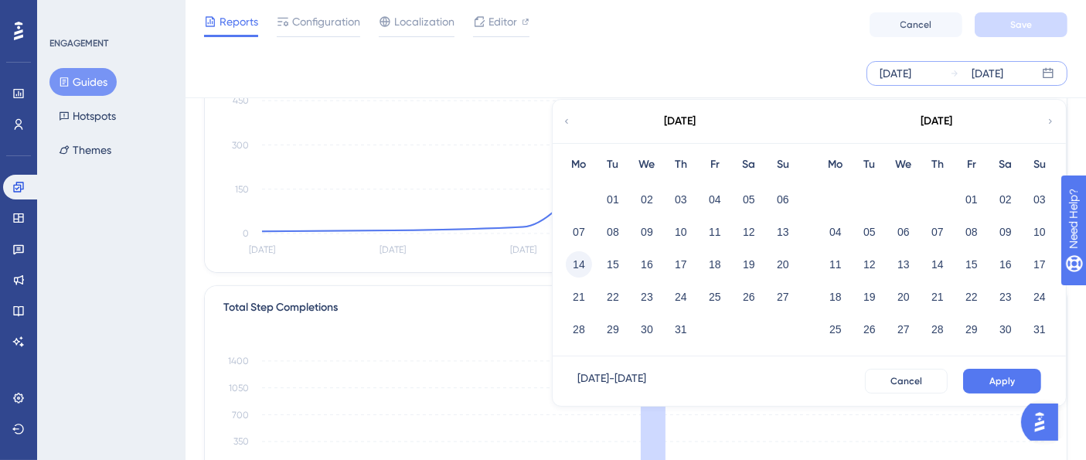
click at [583, 264] on button "14" at bounding box center [579, 264] width 26 height 26
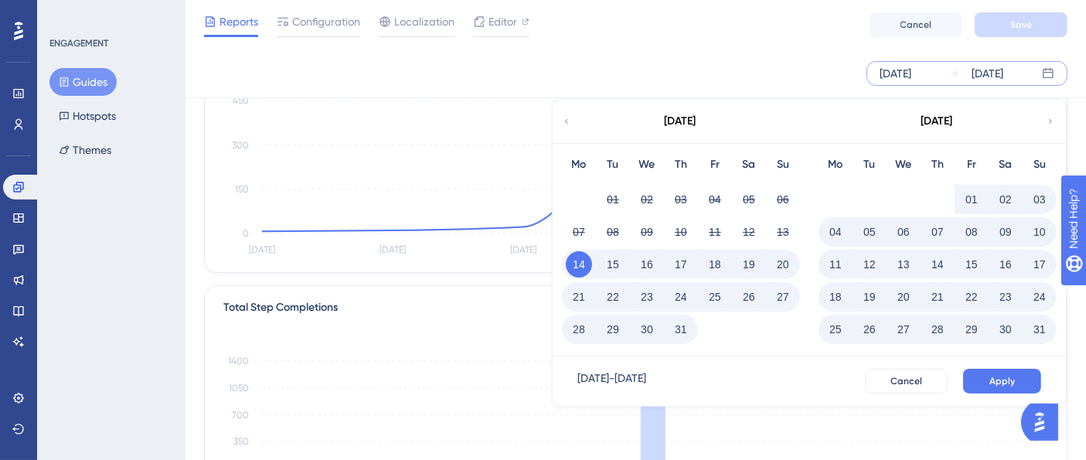
click at [587, 261] on button "14" at bounding box center [579, 264] width 26 height 26
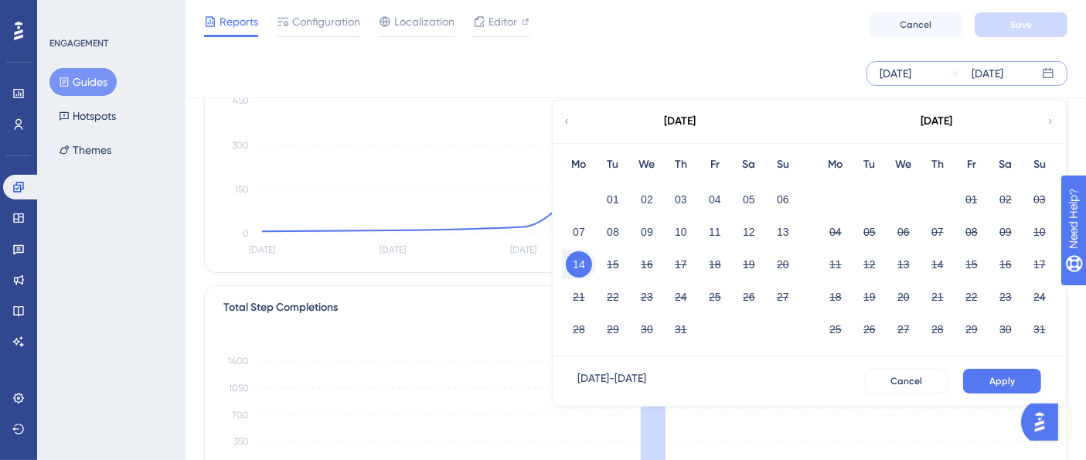
drag, startPoint x: 670, startPoint y: 75, endPoint x: 676, endPoint y: 111, distance: 36.1
click at [670, 75] on div "Sep 06 2025 Sep 12 2025 July 2025 Mo Tu We Th Fr Sa Su 01 02 03 04 05 06 07 08 …" at bounding box center [635, 73] width 863 height 25
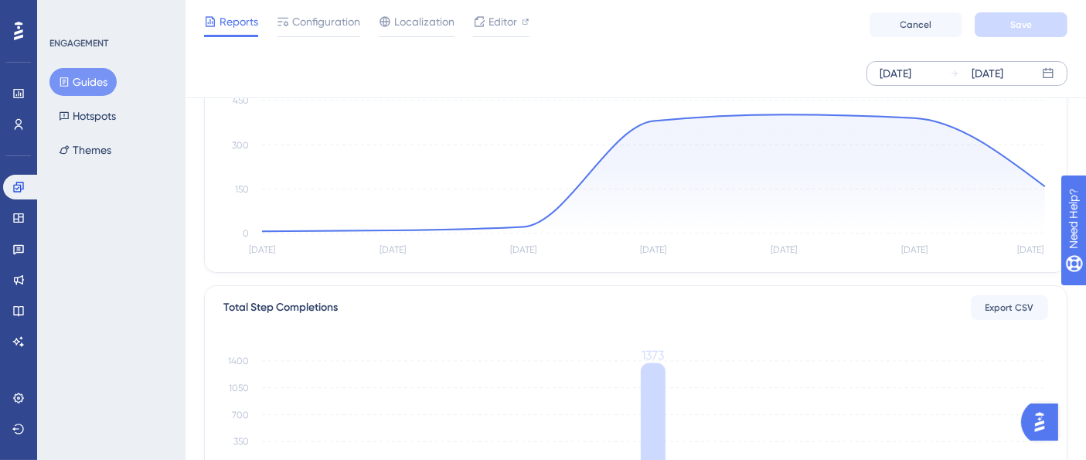
click at [911, 73] on div "[DATE]" at bounding box center [895, 73] width 32 height 19
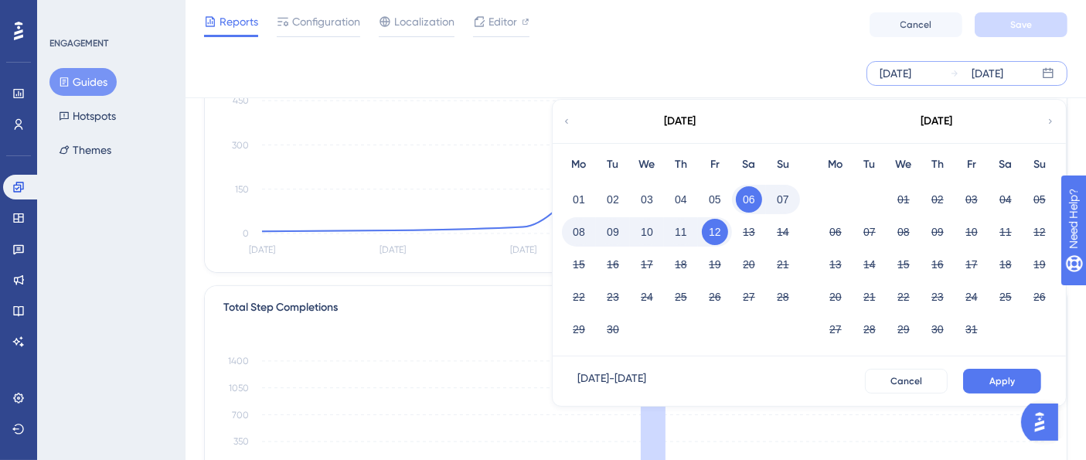
click at [568, 121] on icon at bounding box center [566, 121] width 9 height 14
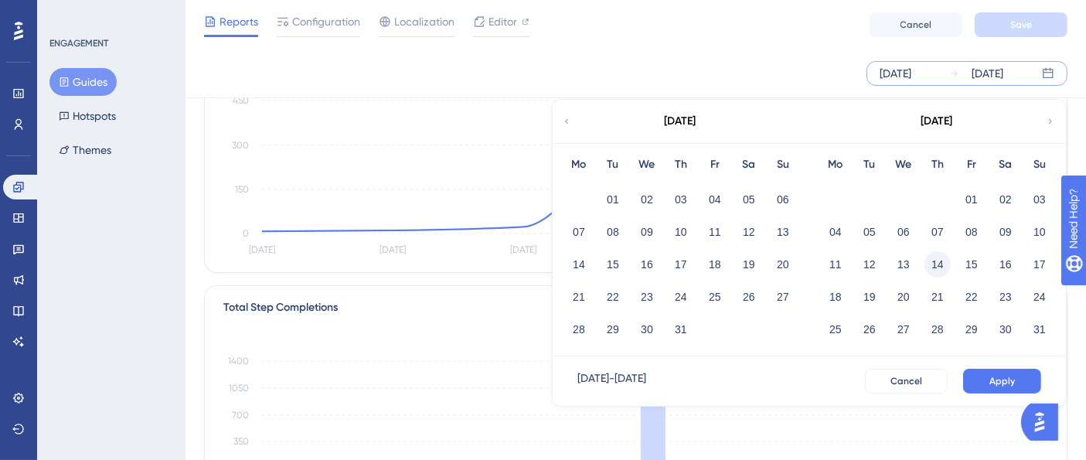
click at [937, 264] on button "14" at bounding box center [937, 264] width 26 height 26
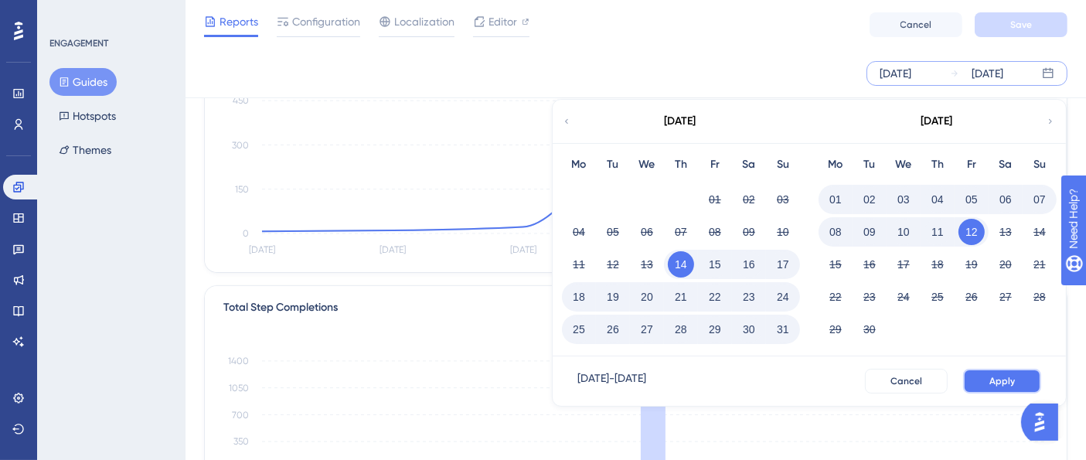
click at [993, 383] on span "Apply" at bounding box center [1002, 381] width 26 height 12
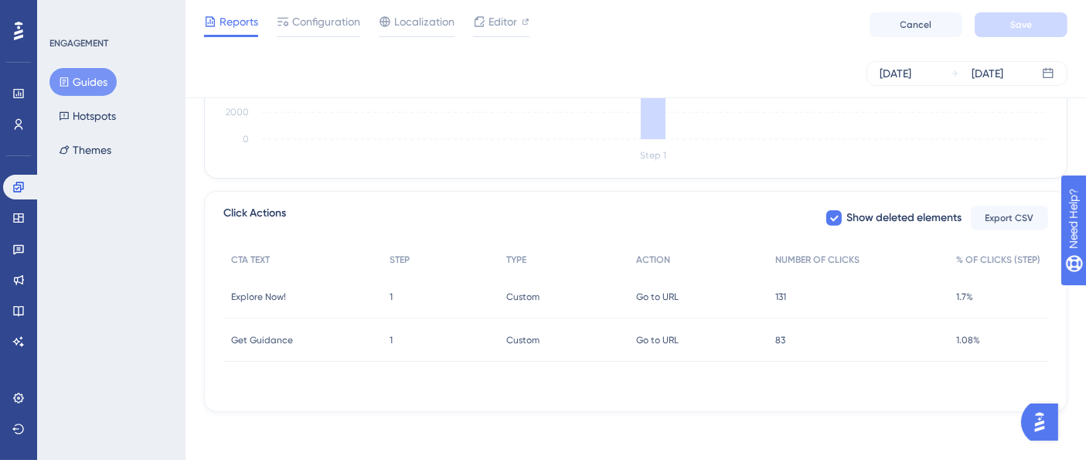
scroll to position [519, 0]
click at [779, 292] on span "131" at bounding box center [780, 296] width 11 height 12
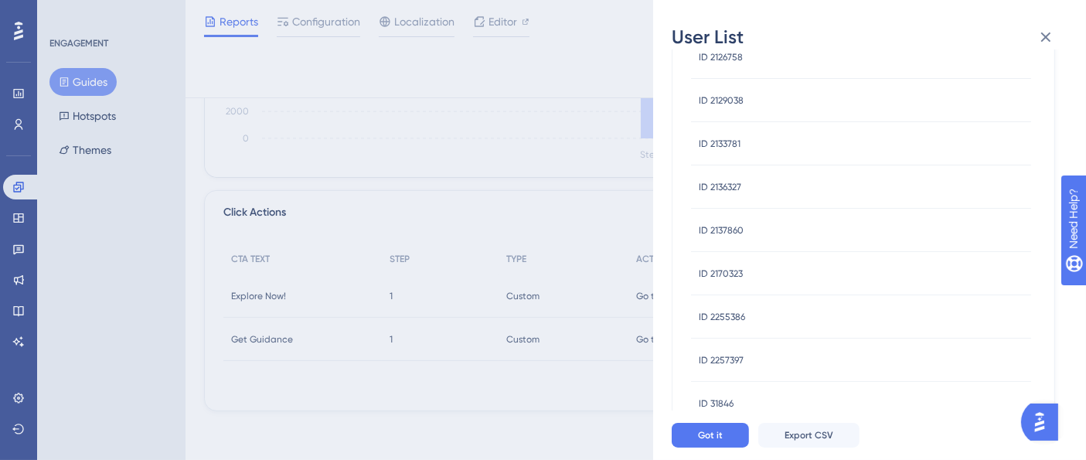
scroll to position [0, 0]
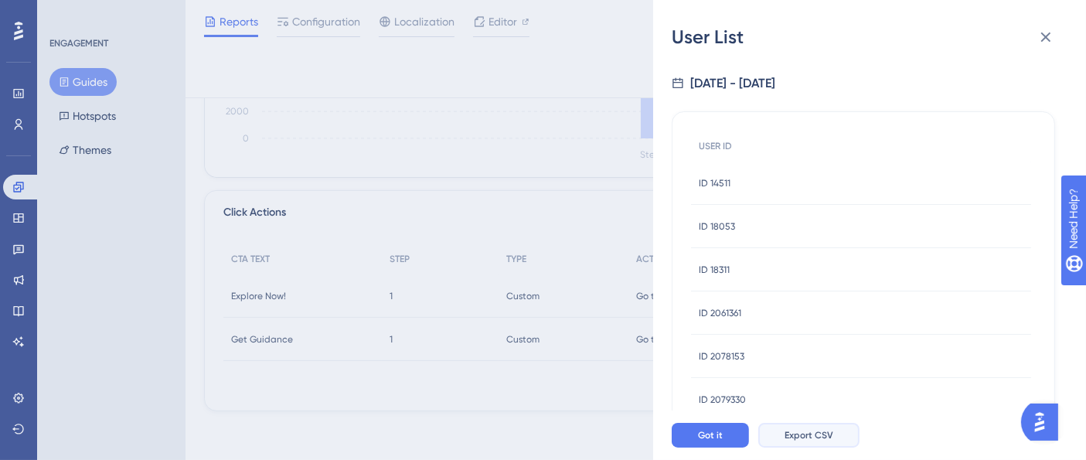
click at [805, 441] on span "Export CSV" at bounding box center [808, 435] width 49 height 12
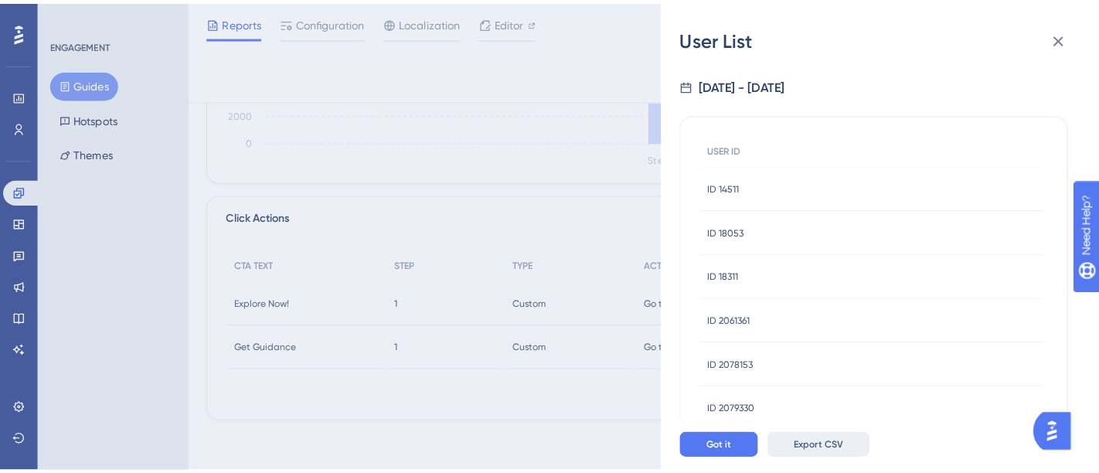
scroll to position [505, 0]
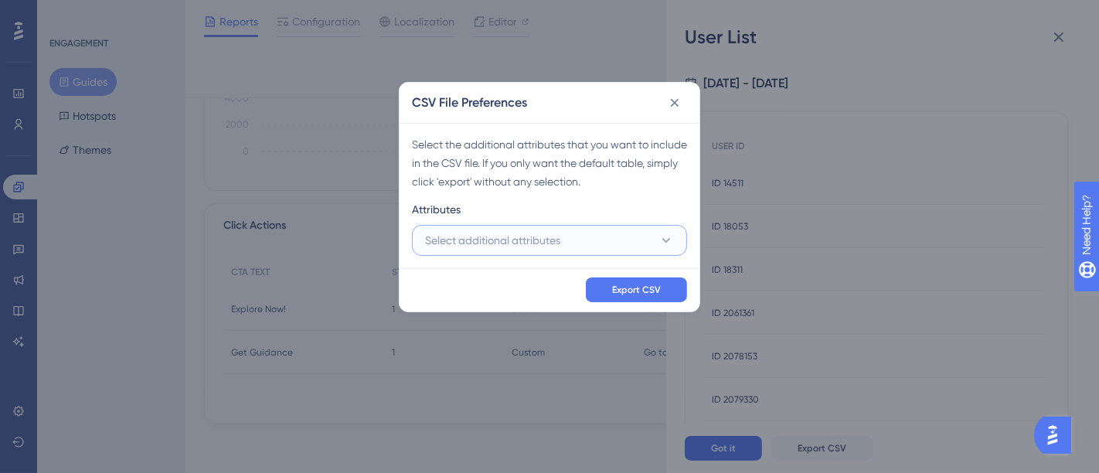
click at [622, 243] on button "Select additional attributes" at bounding box center [549, 240] width 275 height 31
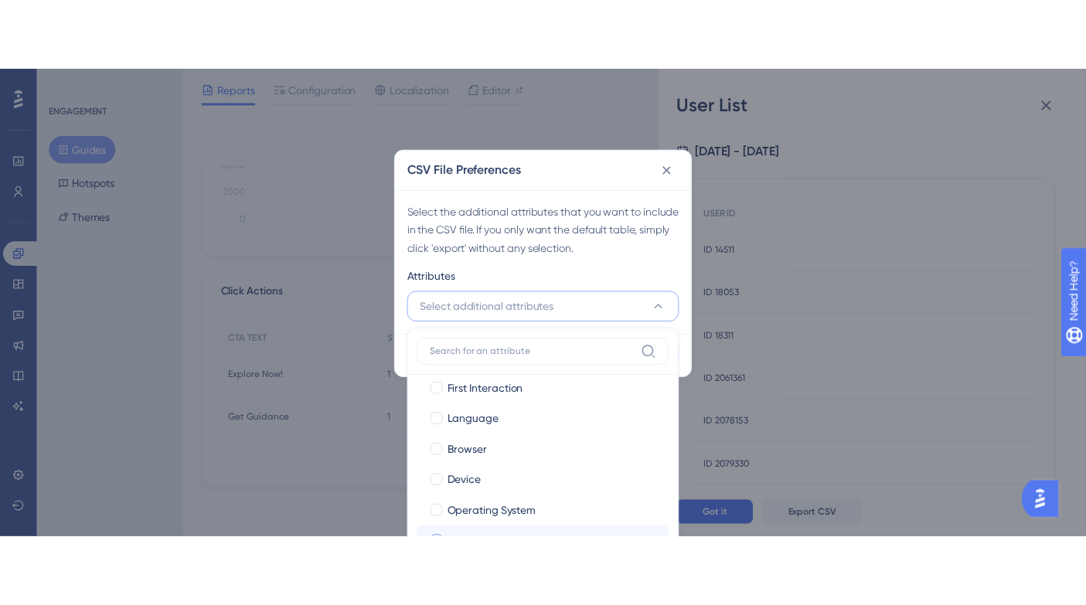
scroll to position [360, 0]
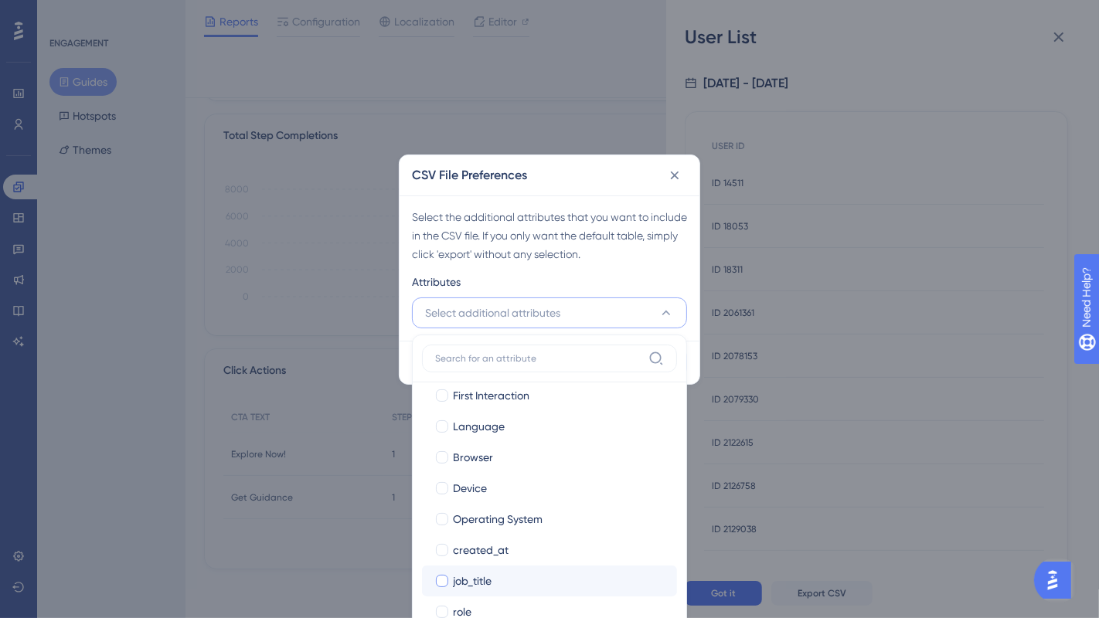
click at [546, 472] on div "job_title" at bounding box center [559, 581] width 212 height 19
checkbox input "true"
click at [552, 472] on div "role" at bounding box center [559, 612] width 212 height 19
checkbox input "true"
click at [638, 275] on div "Attributes" at bounding box center [549, 285] width 275 height 25
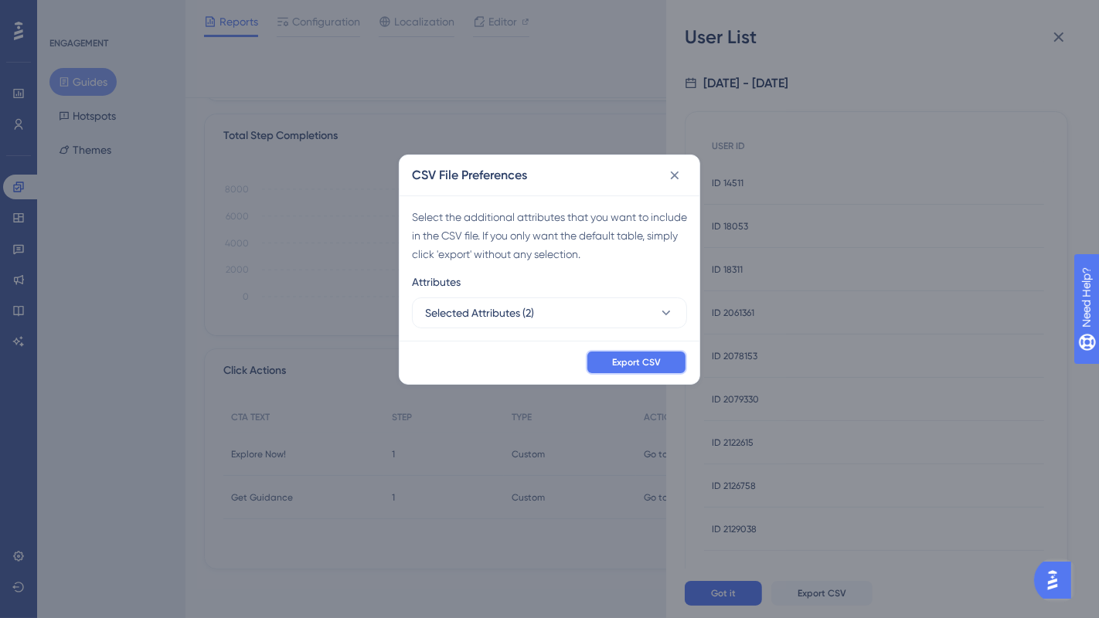
click at [641, 369] on button "Export CSV" at bounding box center [636, 362] width 101 height 25
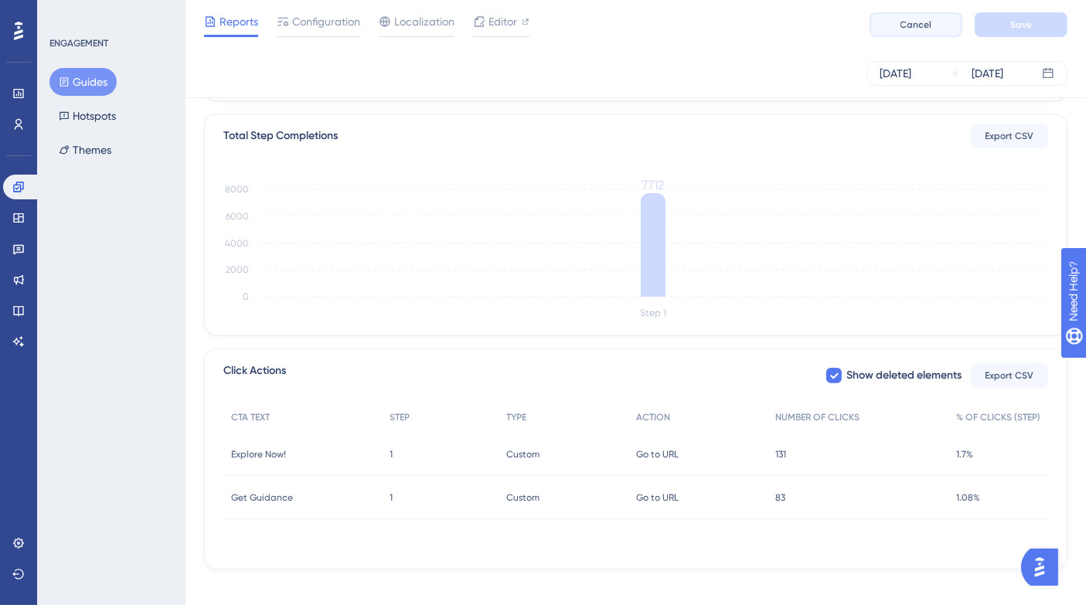
click at [925, 19] on span "Cancel" at bounding box center [916, 25] width 32 height 12
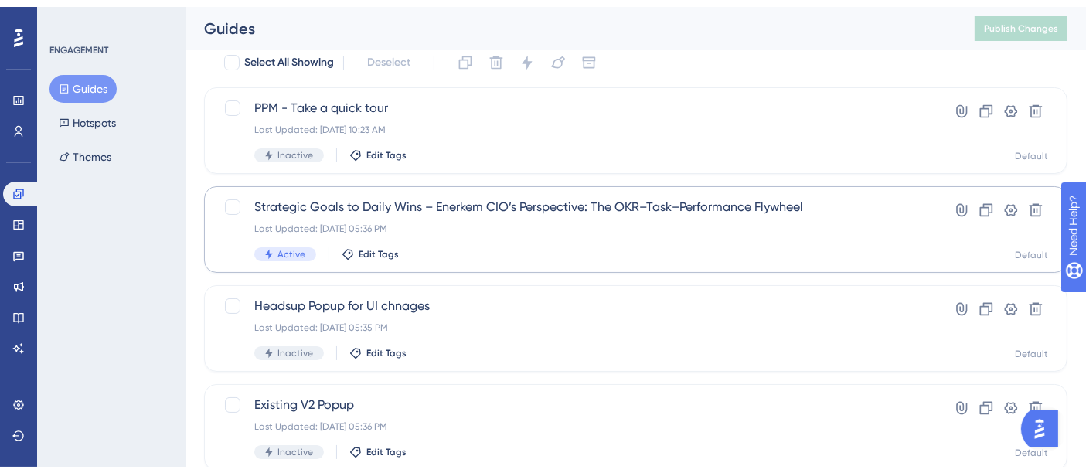
scroll to position [172, 0]
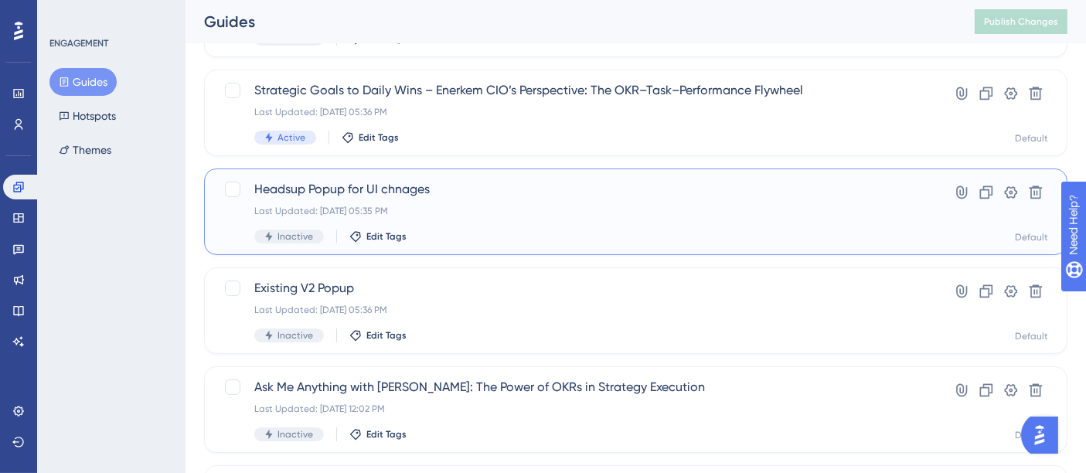
click at [426, 206] on div "Last Updated: [DATE] 05:35 PM" at bounding box center [573, 211] width 639 height 12
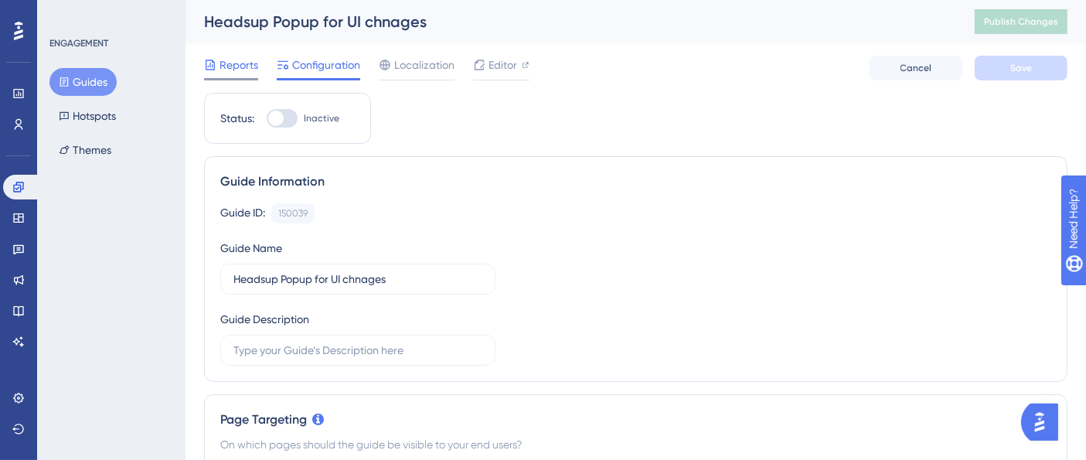
click at [225, 77] on div "Reports" at bounding box center [231, 68] width 54 height 25
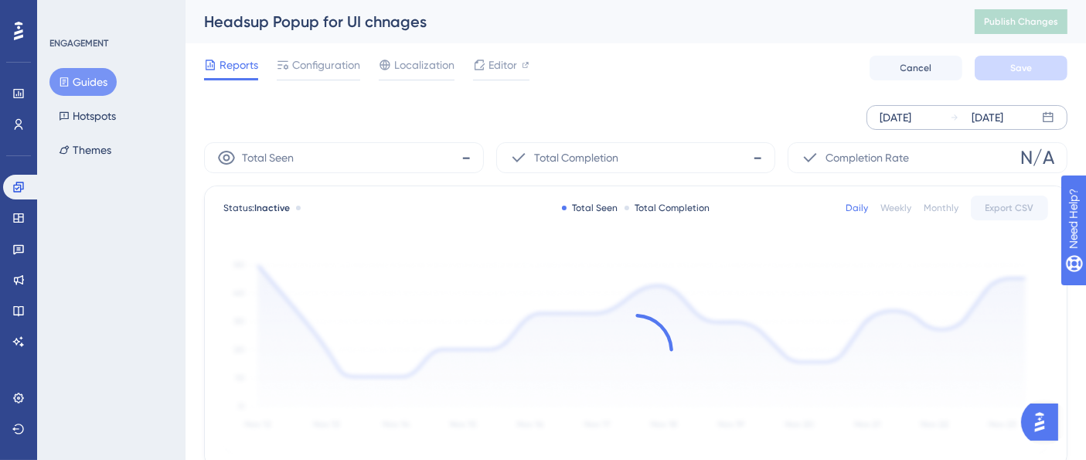
click at [954, 119] on icon at bounding box center [954, 117] width 9 height 9
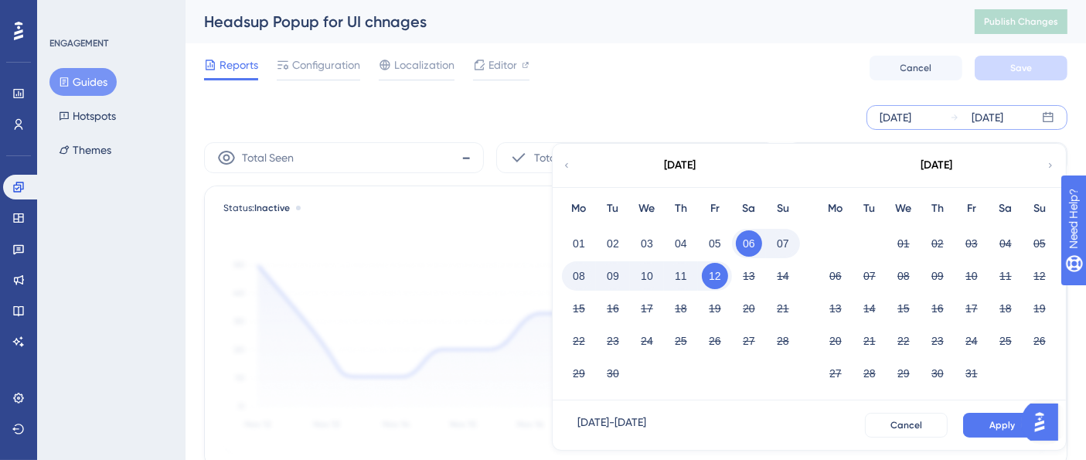
click at [567, 163] on icon at bounding box center [566, 165] width 3 height 5
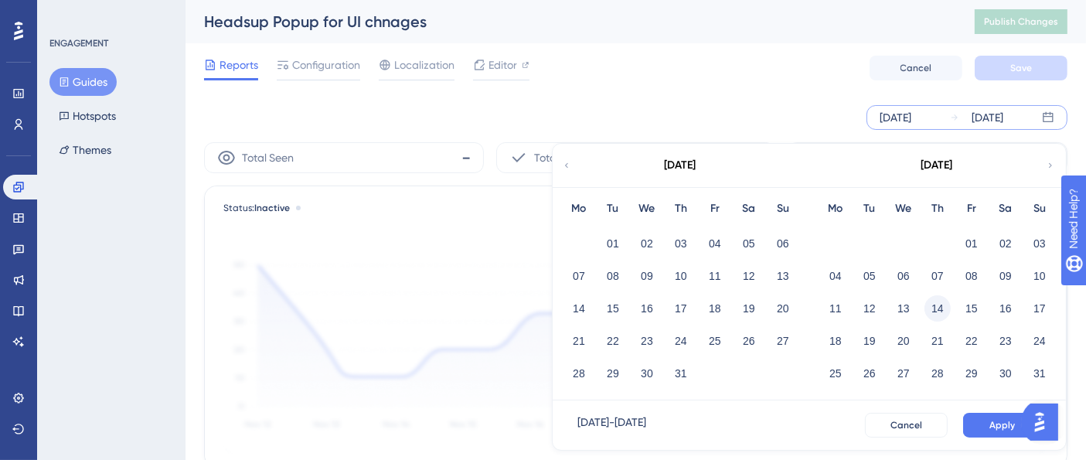
click at [935, 308] on button "14" at bounding box center [937, 308] width 26 height 26
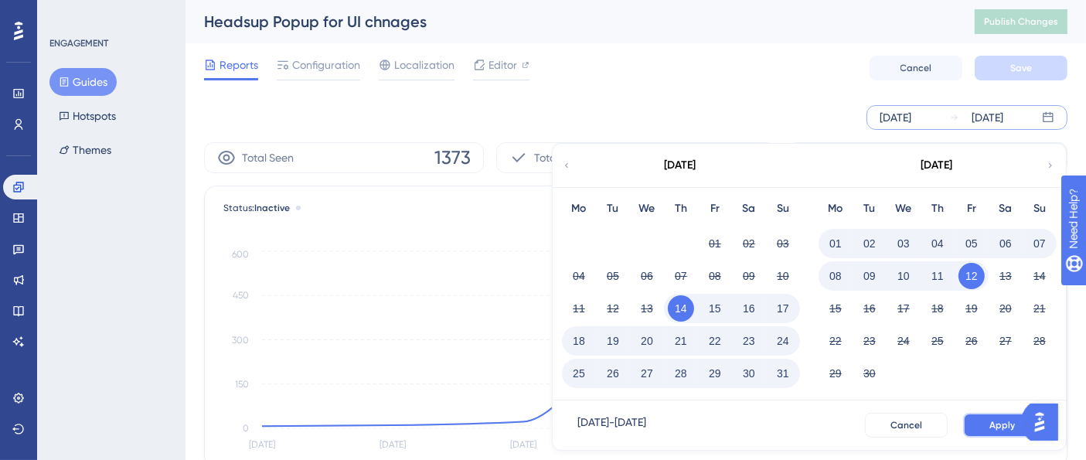
click at [993, 419] on span "Apply" at bounding box center [1002, 425] width 26 height 12
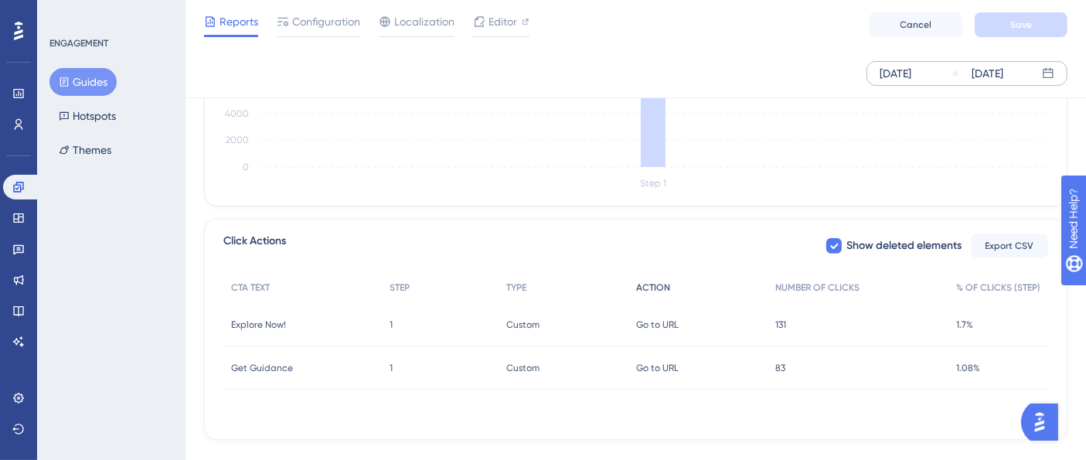
scroll to position [519, 0]
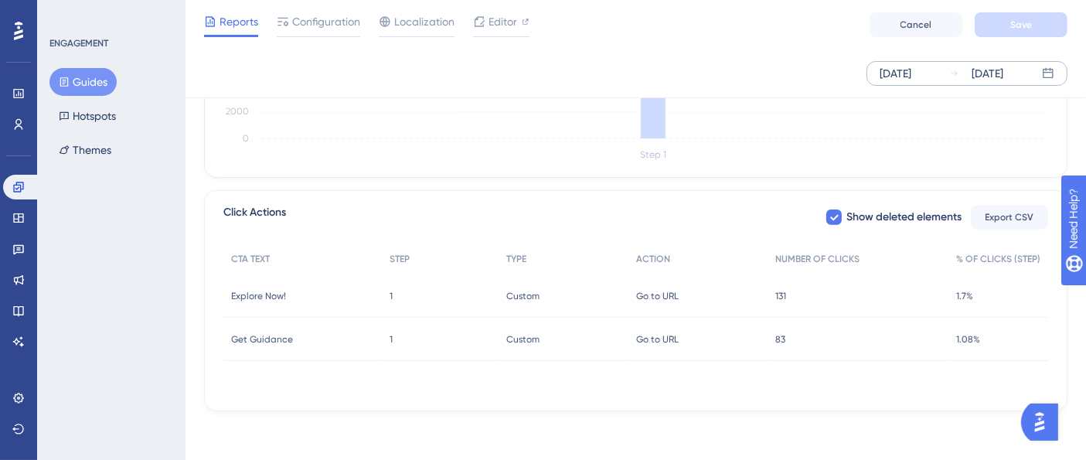
click at [786, 294] on span "131" at bounding box center [780, 296] width 11 height 12
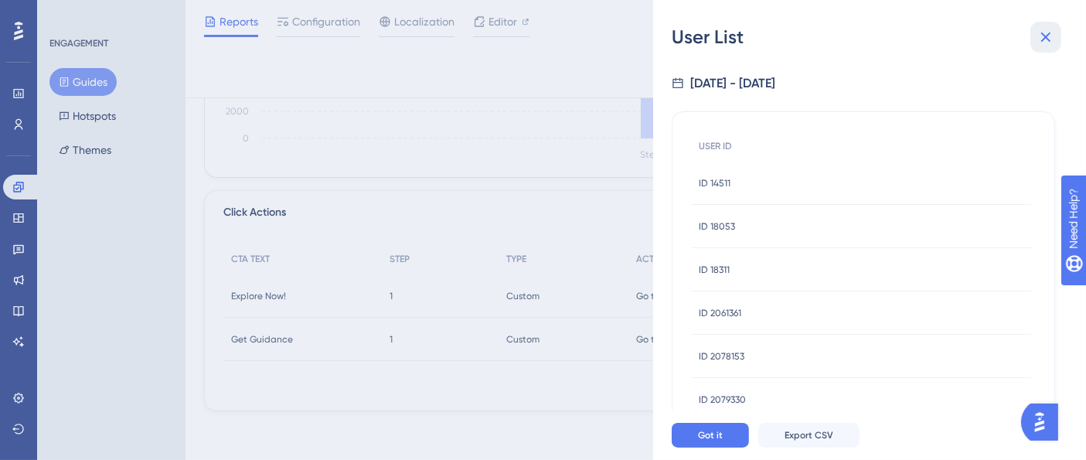
click at [1046, 36] on icon at bounding box center [1046, 37] width 10 height 10
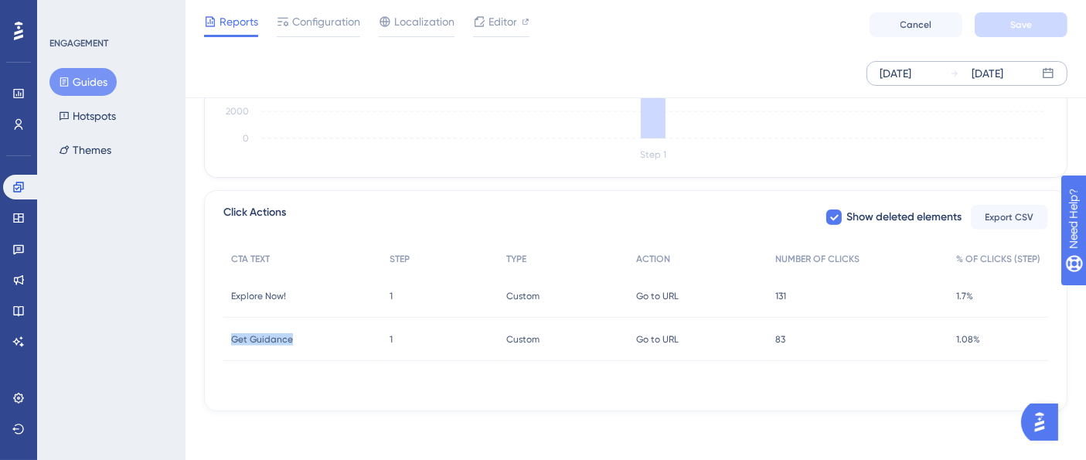
drag, startPoint x: 227, startPoint y: 325, endPoint x: 305, endPoint y: 337, distance: 79.0
click at [305, 337] on div "Get Guidance Get Guidance" at bounding box center [302, 339] width 158 height 43
copy span "Get Guidance"
click at [777, 338] on span "83" at bounding box center [780, 339] width 10 height 12
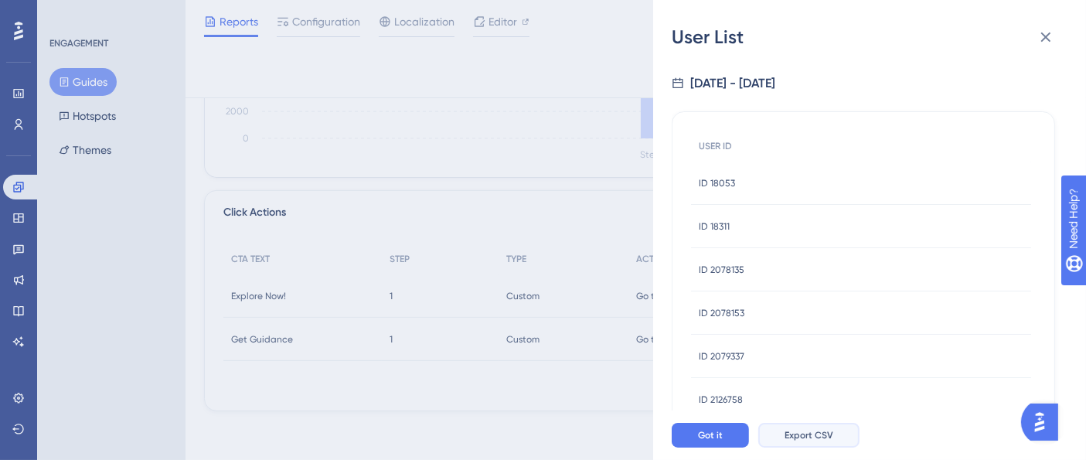
click at [809, 441] on span "Export CSV" at bounding box center [808, 435] width 49 height 12
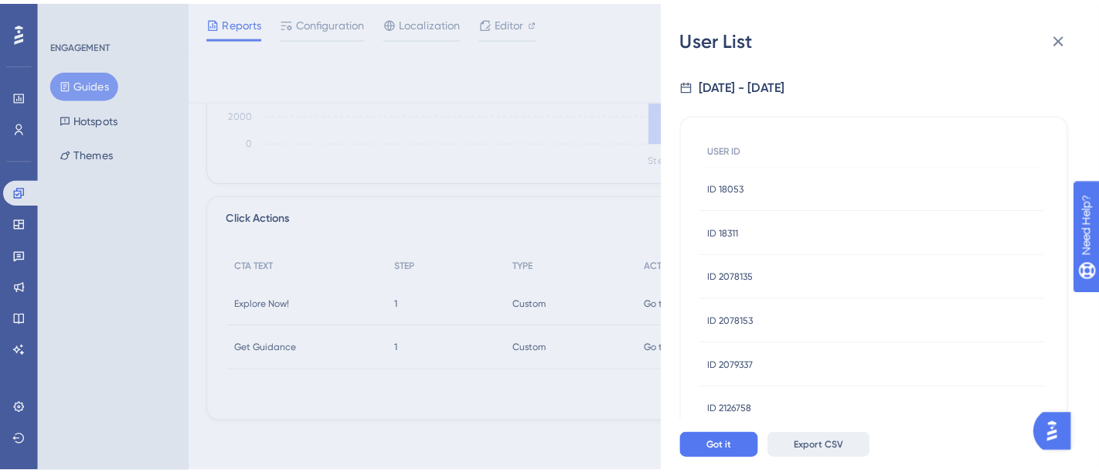
scroll to position [505, 0]
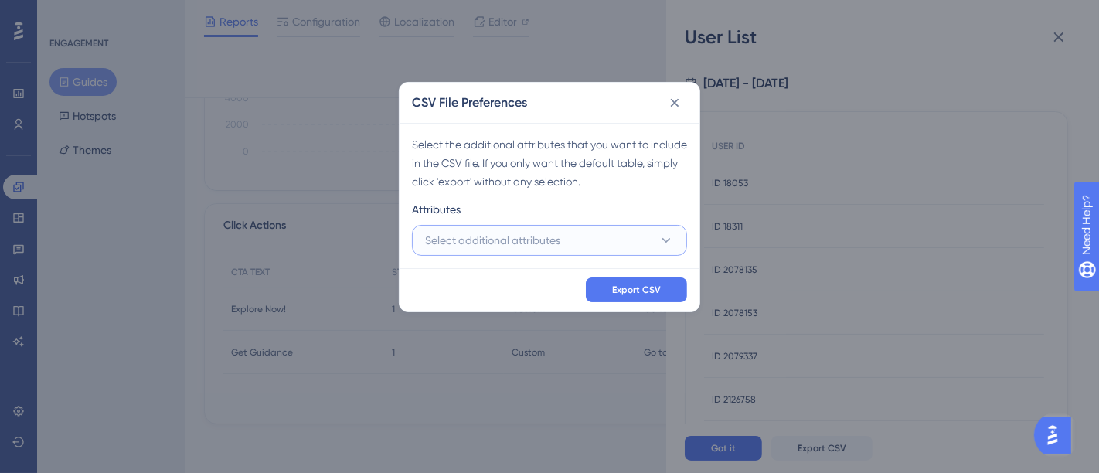
click at [626, 244] on button "Select additional attributes" at bounding box center [549, 240] width 275 height 31
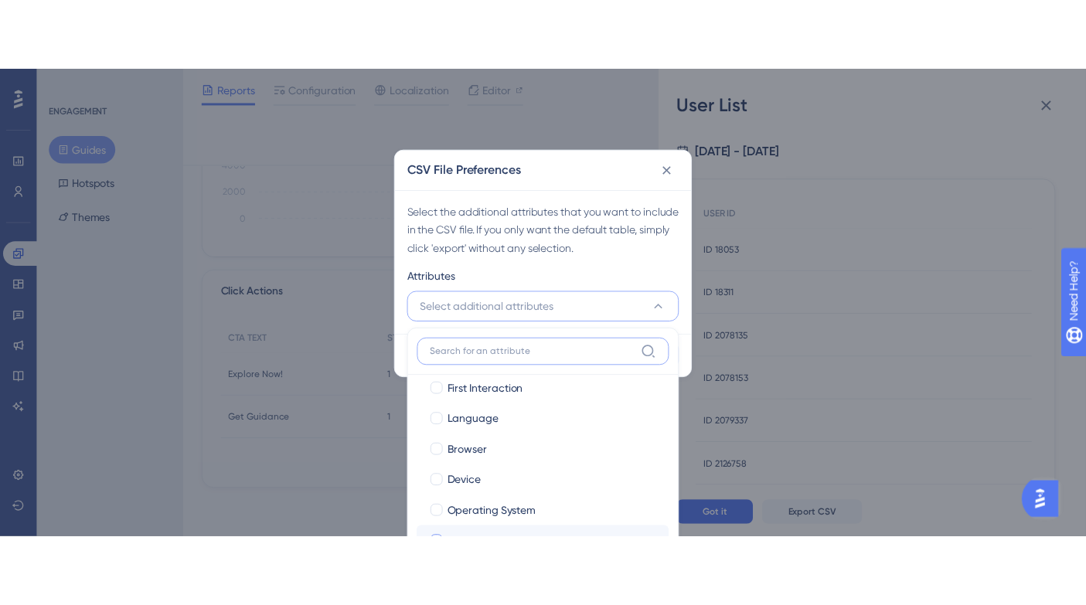
scroll to position [360, 0]
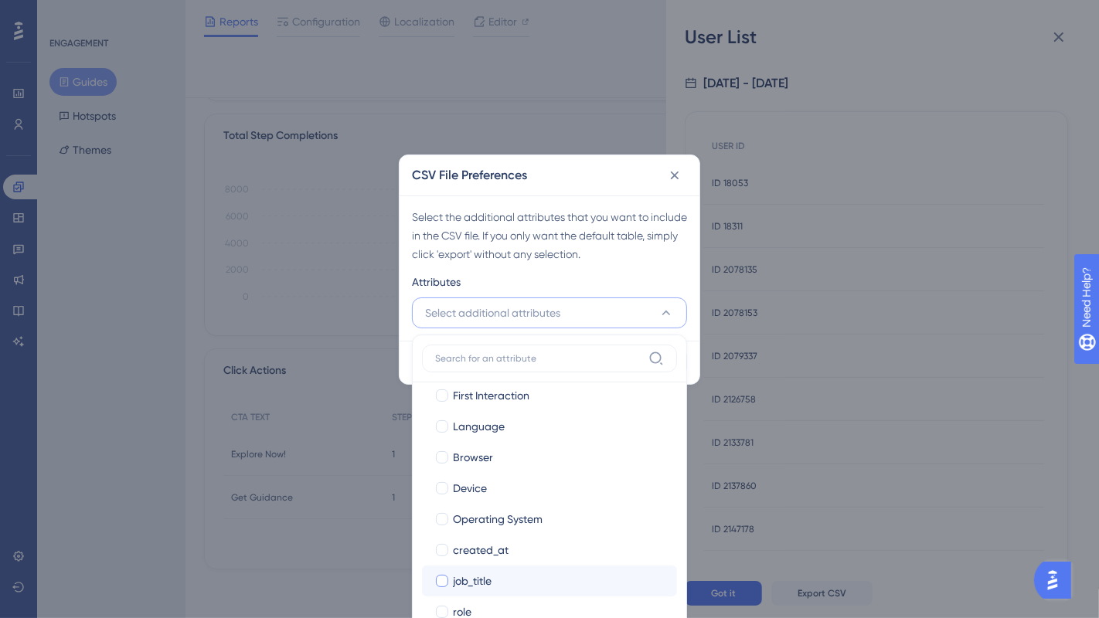
click at [488, 472] on span "job_title" at bounding box center [472, 581] width 39 height 19
checkbox input "true"
click at [490, 472] on div "role" at bounding box center [559, 612] width 212 height 19
checkbox input "true"
click at [638, 274] on div "Attributes" at bounding box center [549, 285] width 275 height 25
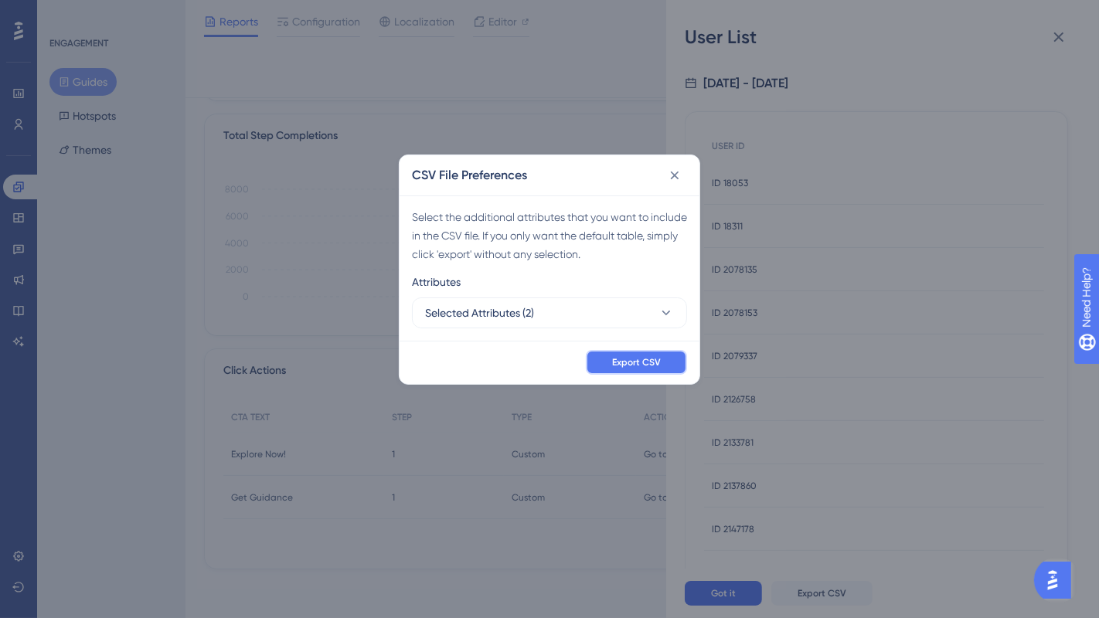
click at [655, 364] on span "Export CSV" at bounding box center [636, 362] width 49 height 12
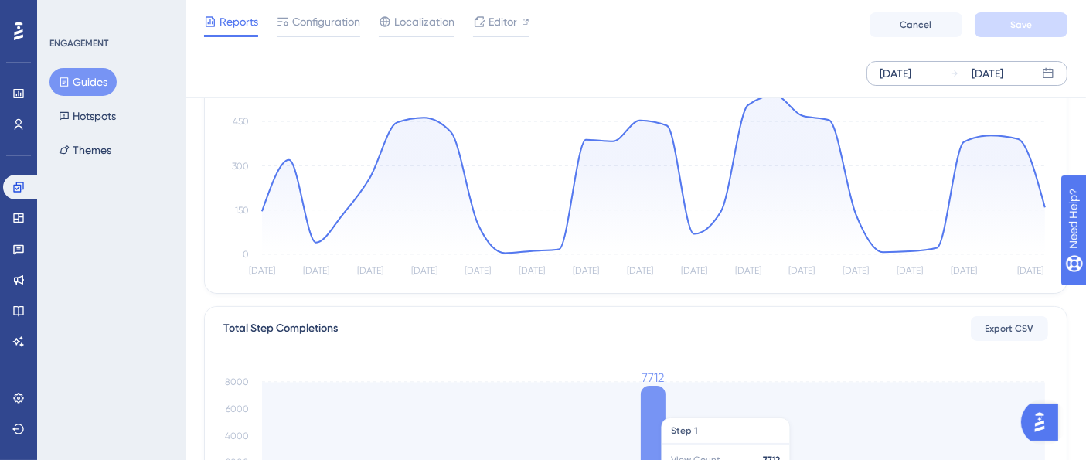
scroll to position [0, 0]
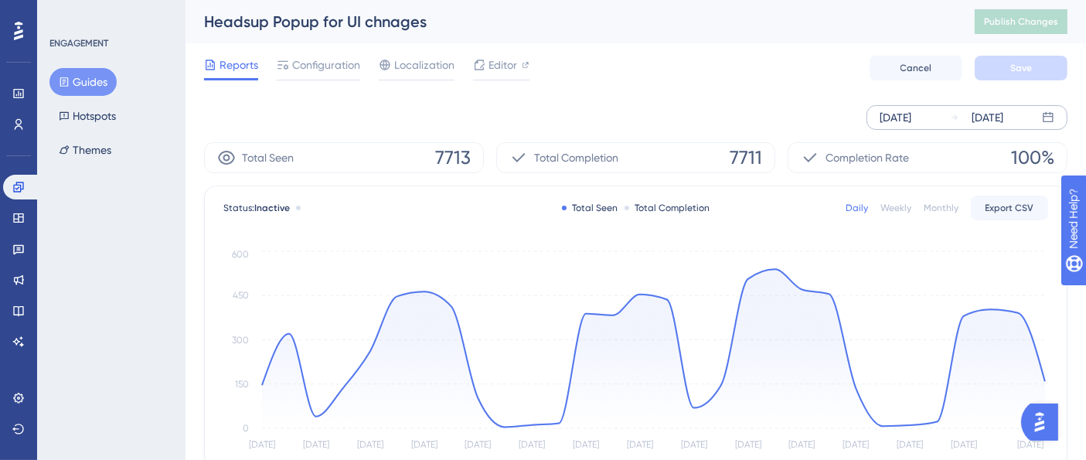
click at [78, 79] on button "Guides" at bounding box center [82, 82] width 67 height 28
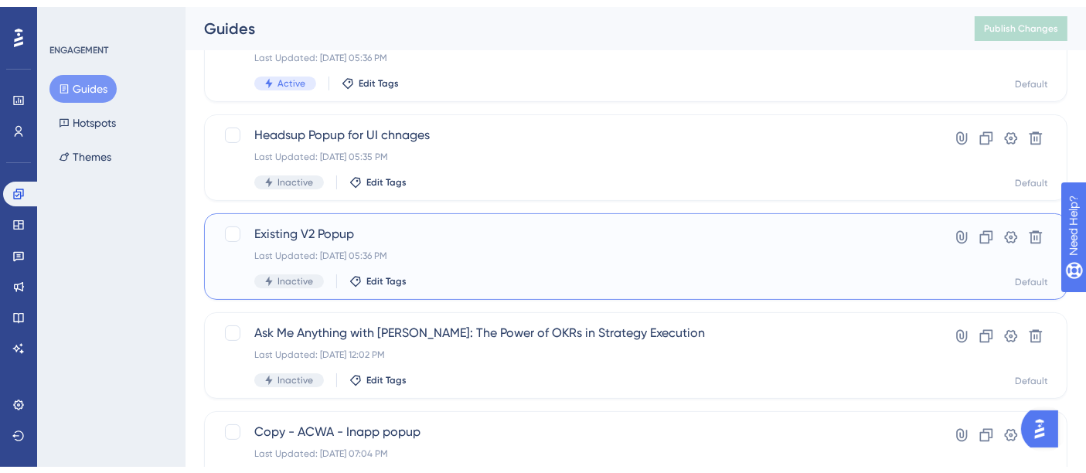
scroll to position [257, 0]
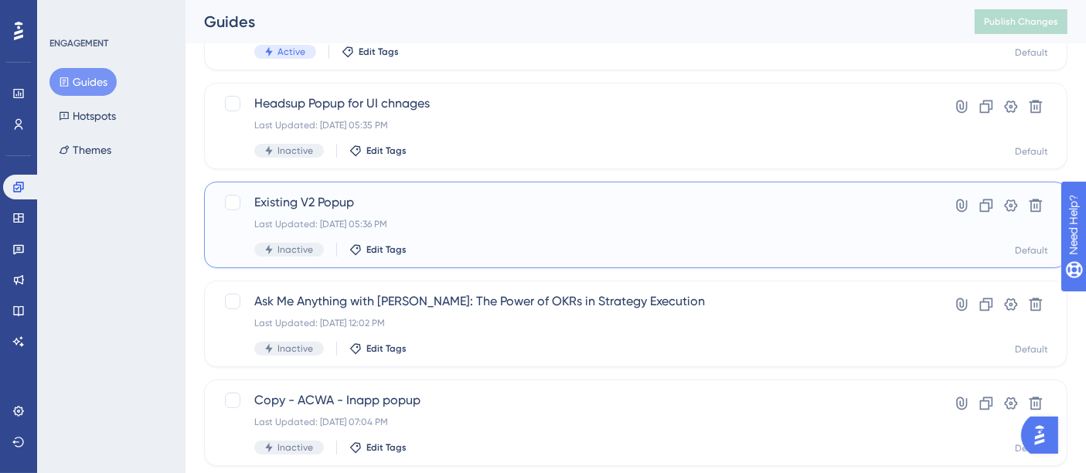
click at [443, 209] on span "Existing V2 Popup" at bounding box center [573, 202] width 639 height 19
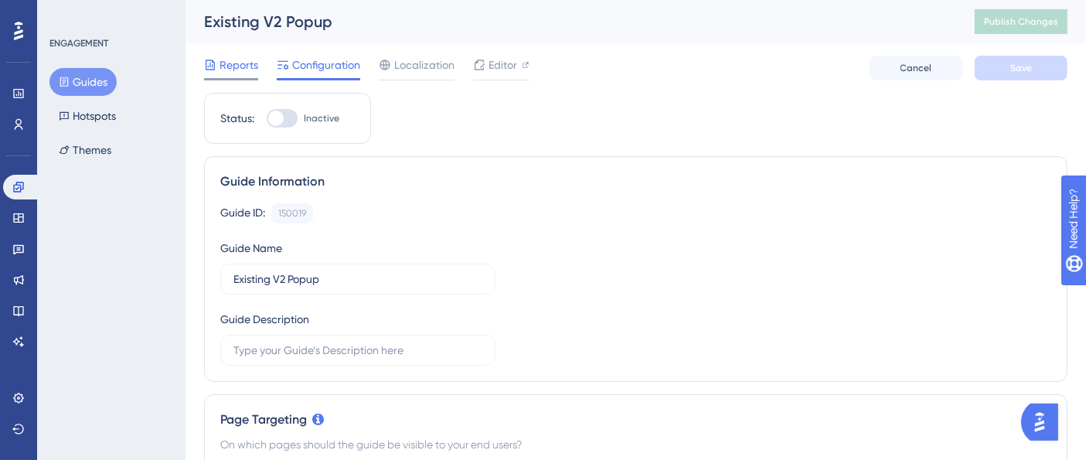
click at [232, 63] on span "Reports" at bounding box center [238, 65] width 39 height 19
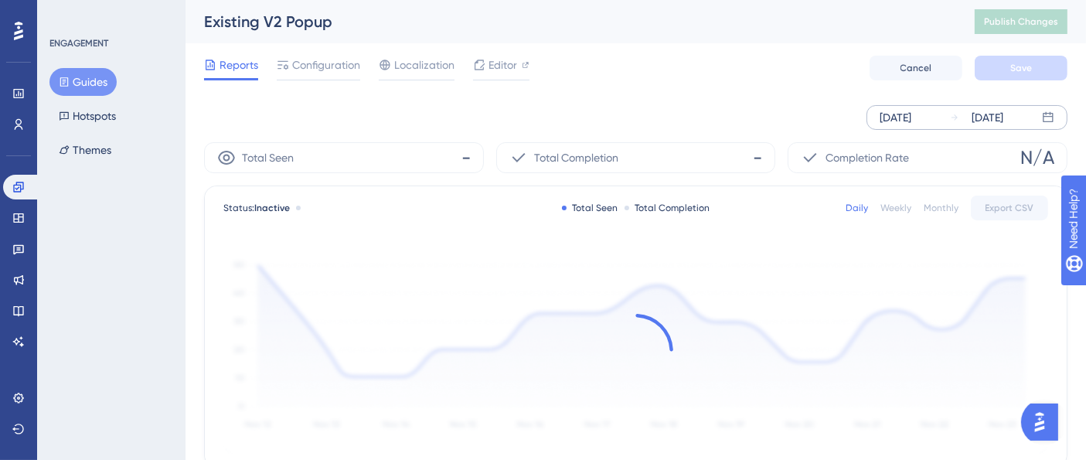
click at [991, 120] on div "[DATE]" at bounding box center [987, 117] width 32 height 19
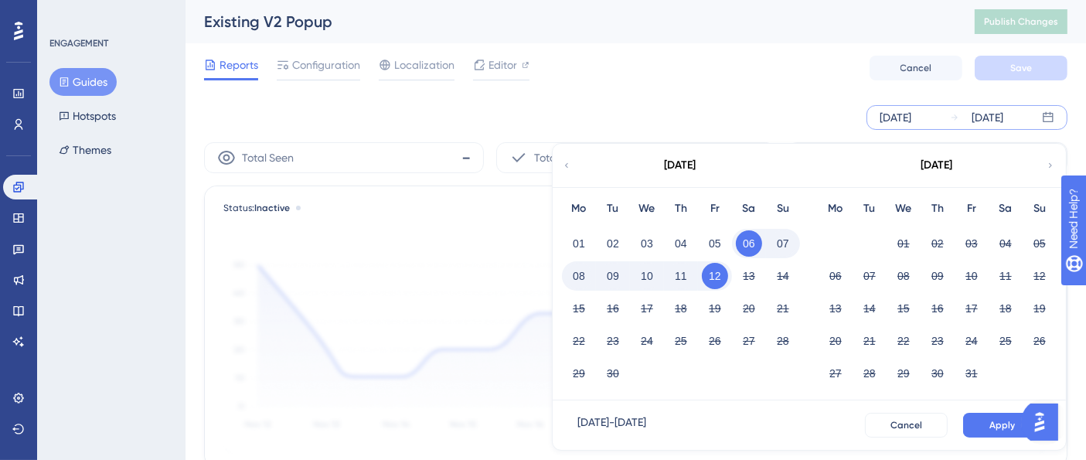
click at [570, 166] on icon at bounding box center [566, 165] width 9 height 14
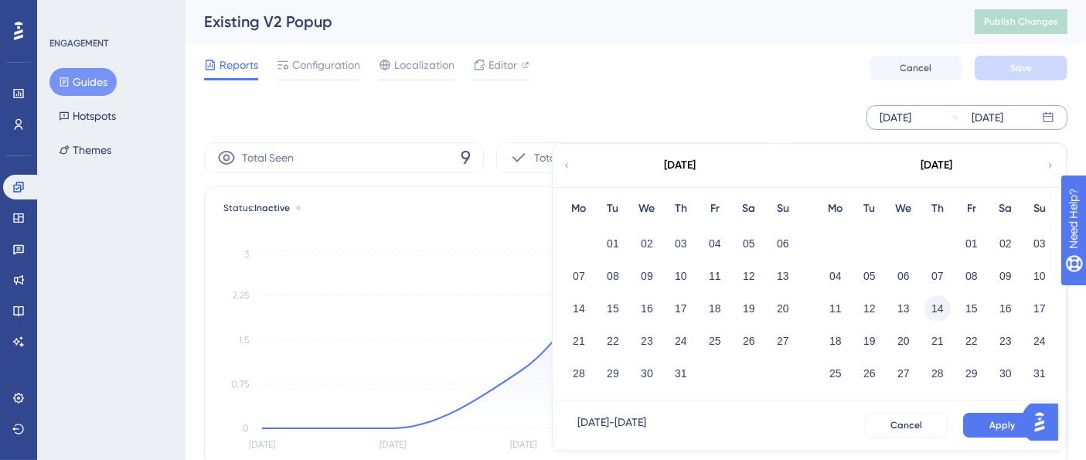
click at [931, 305] on button "14" at bounding box center [937, 308] width 26 height 26
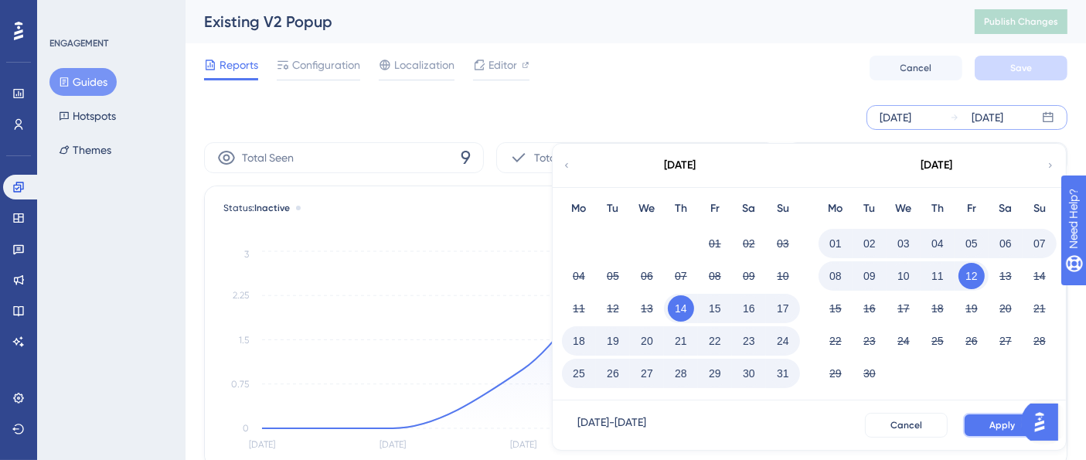
click at [989, 427] on button "Apply" at bounding box center [1002, 425] width 78 height 25
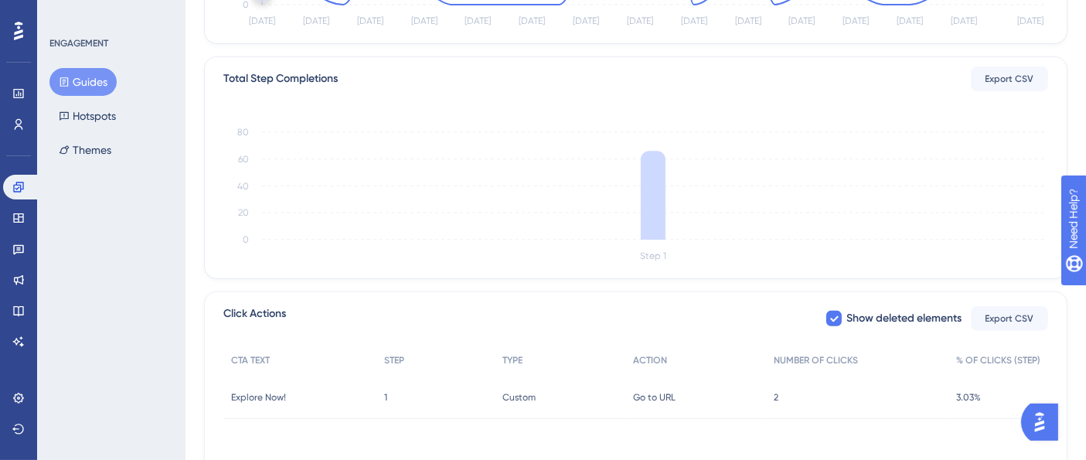
scroll to position [515, 0]
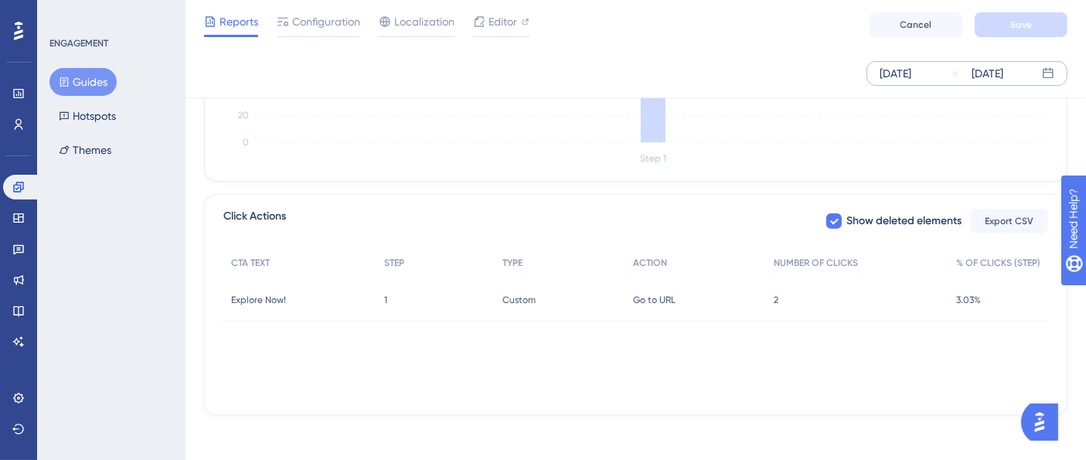
click at [780, 297] on div "2 2" at bounding box center [857, 299] width 182 height 43
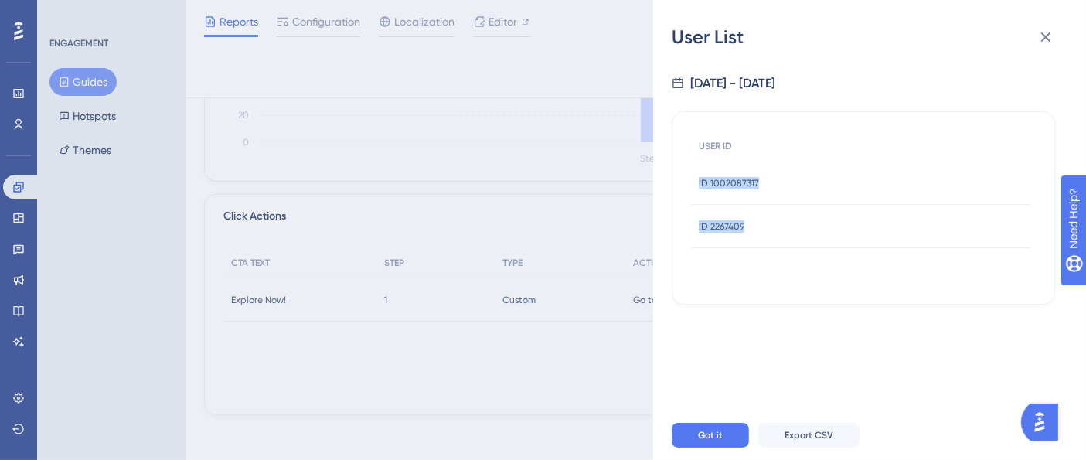
drag, startPoint x: 691, startPoint y: 169, endPoint x: 766, endPoint y: 226, distance: 93.8
click at [766, 226] on div "USER ID ID 1002087317 ID 1002087317 ID 2267409 ID 2267409" at bounding box center [861, 189] width 340 height 117
copy div "ID 1002087317 ID 1002087317 ID 2267409"
click at [1044, 28] on icon at bounding box center [1045, 37] width 19 height 19
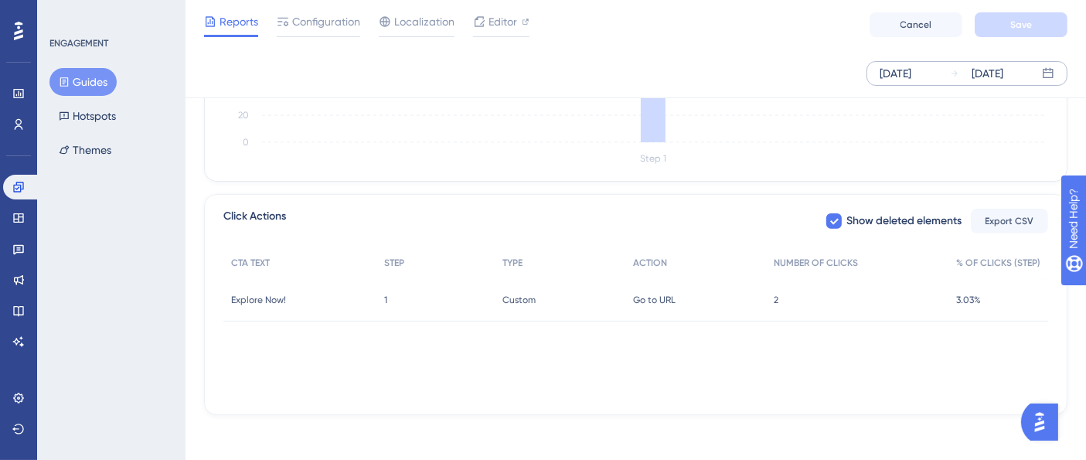
click at [781, 299] on div "2 2" at bounding box center [857, 299] width 182 height 43
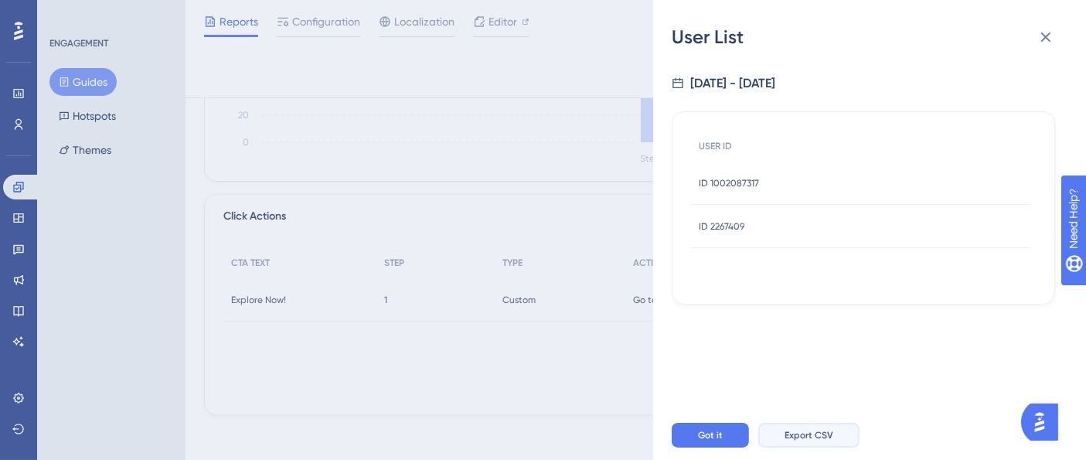
click at [795, 441] on span "Export CSV" at bounding box center [808, 435] width 49 height 12
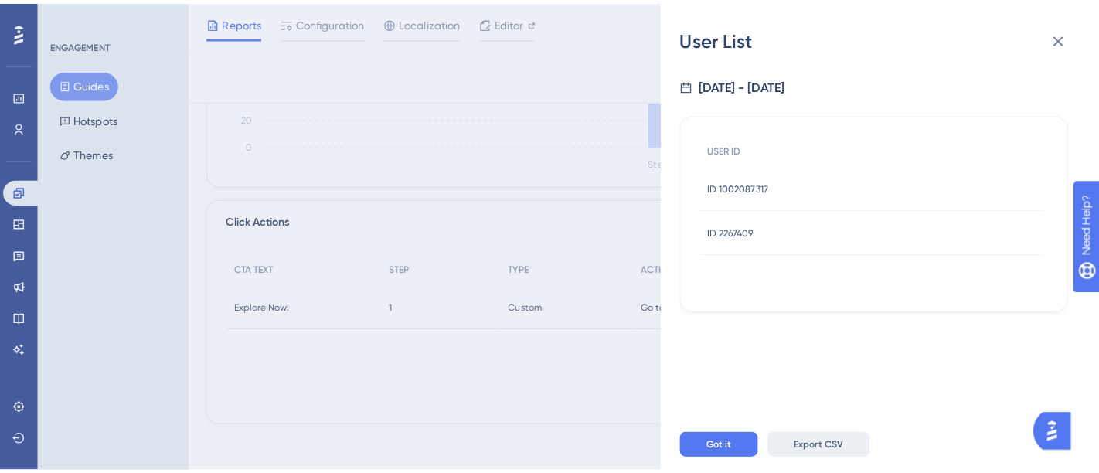
scroll to position [505, 0]
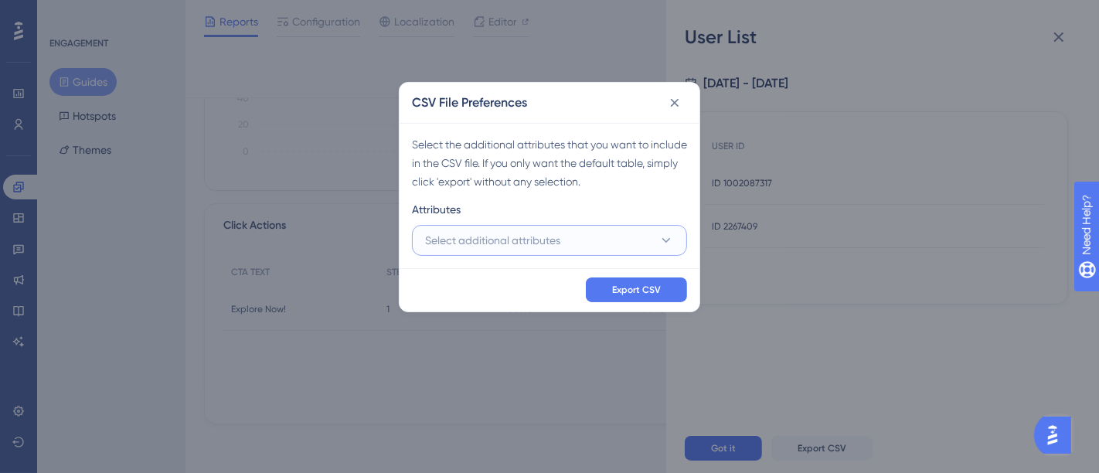
click at [596, 229] on button "Select additional attributes" at bounding box center [549, 240] width 275 height 31
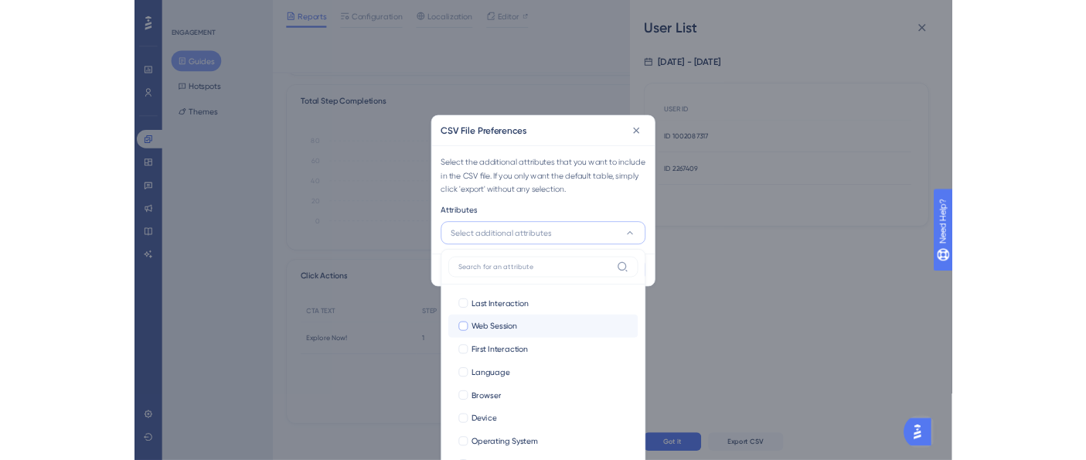
scroll to position [73, 0]
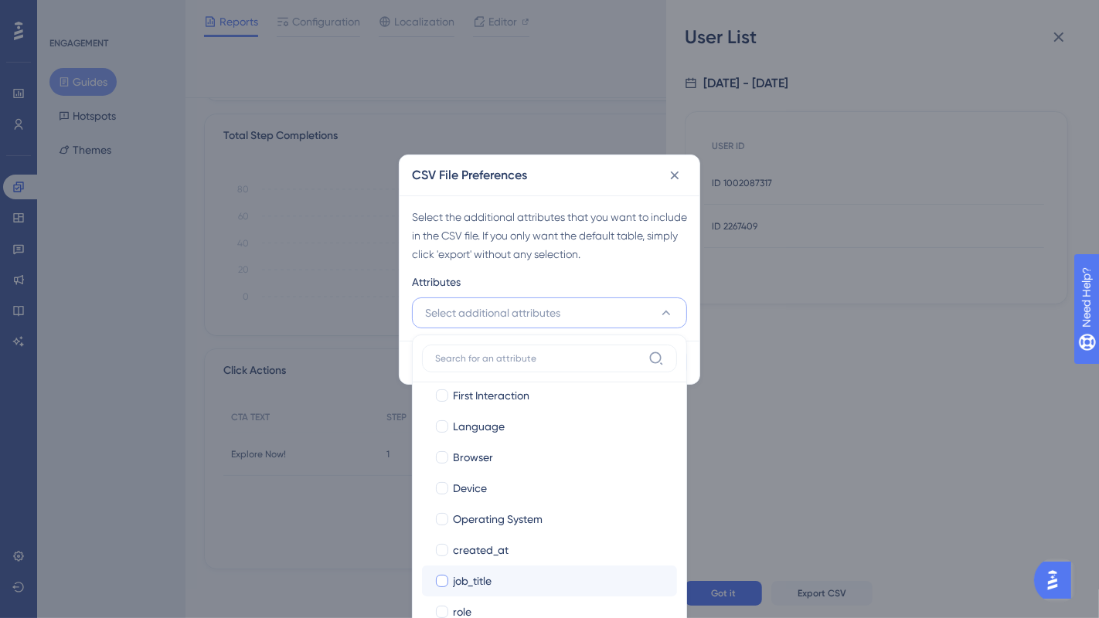
click at [449, 472] on label "job_title" at bounding box center [549, 581] width 230 height 19
checkbox input "true"
drag, startPoint x: 449, startPoint y: 609, endPoint x: 481, endPoint y: 604, distance: 32.0
click at [449, 472] on label "role" at bounding box center [549, 612] width 230 height 19
checkbox input "true"
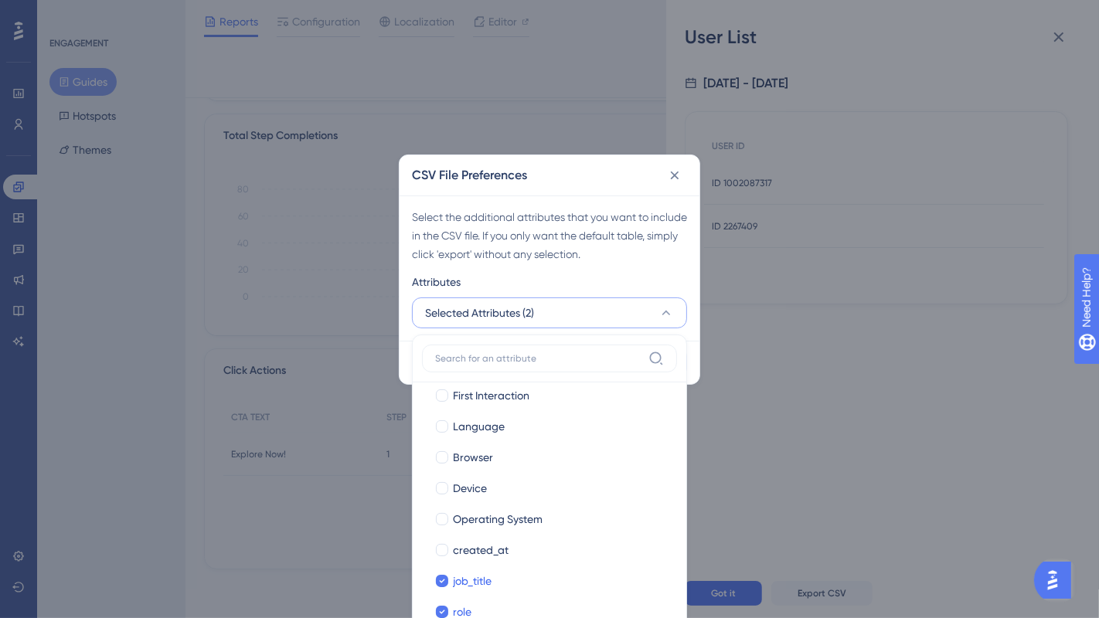
click at [657, 269] on div "Select the additional attributes that you want to include in the CSV file. If y…" at bounding box center [550, 268] width 300 height 145
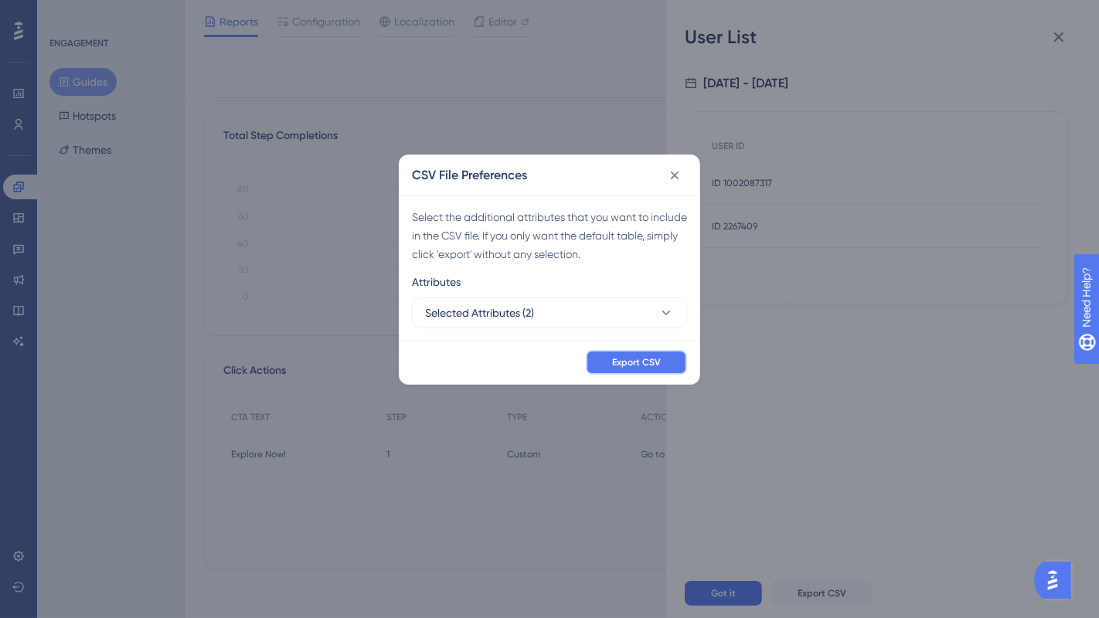
click at [645, 356] on span "Export CSV" at bounding box center [636, 362] width 49 height 12
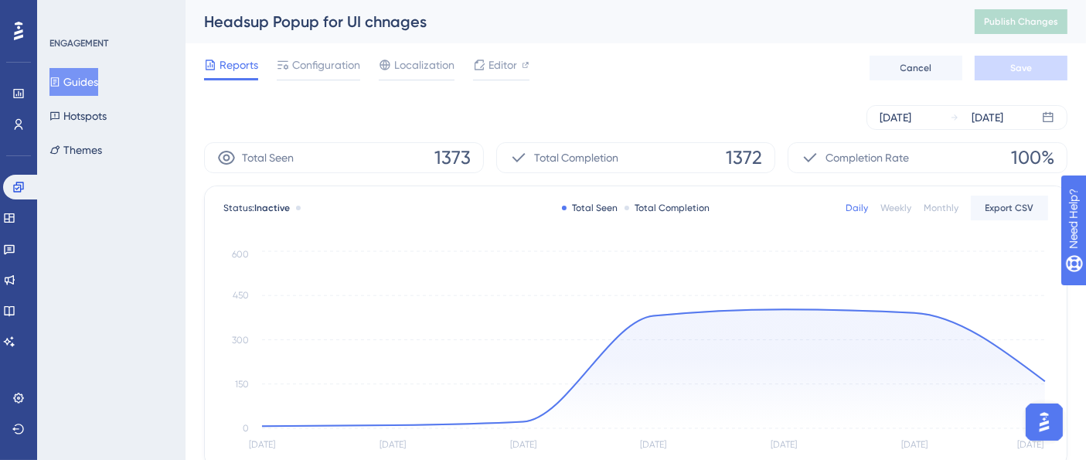
click at [291, 23] on div "Headsup Popup for UI chnages" at bounding box center [570, 22] width 732 height 22
click at [598, 76] on div "Reports Configuration Localization Editor Cancel Save" at bounding box center [635, 67] width 863 height 49
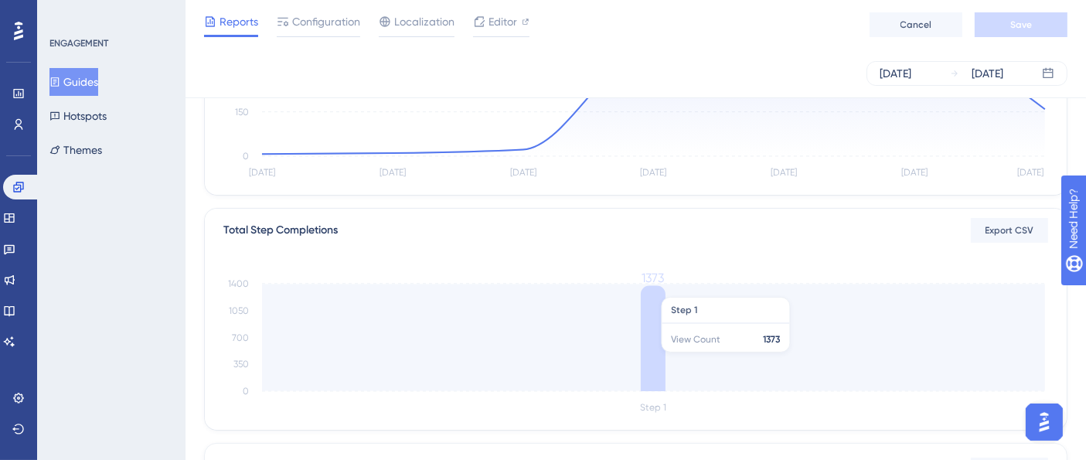
scroll to position [515, 0]
